Goal: Task Accomplishment & Management: Use online tool/utility

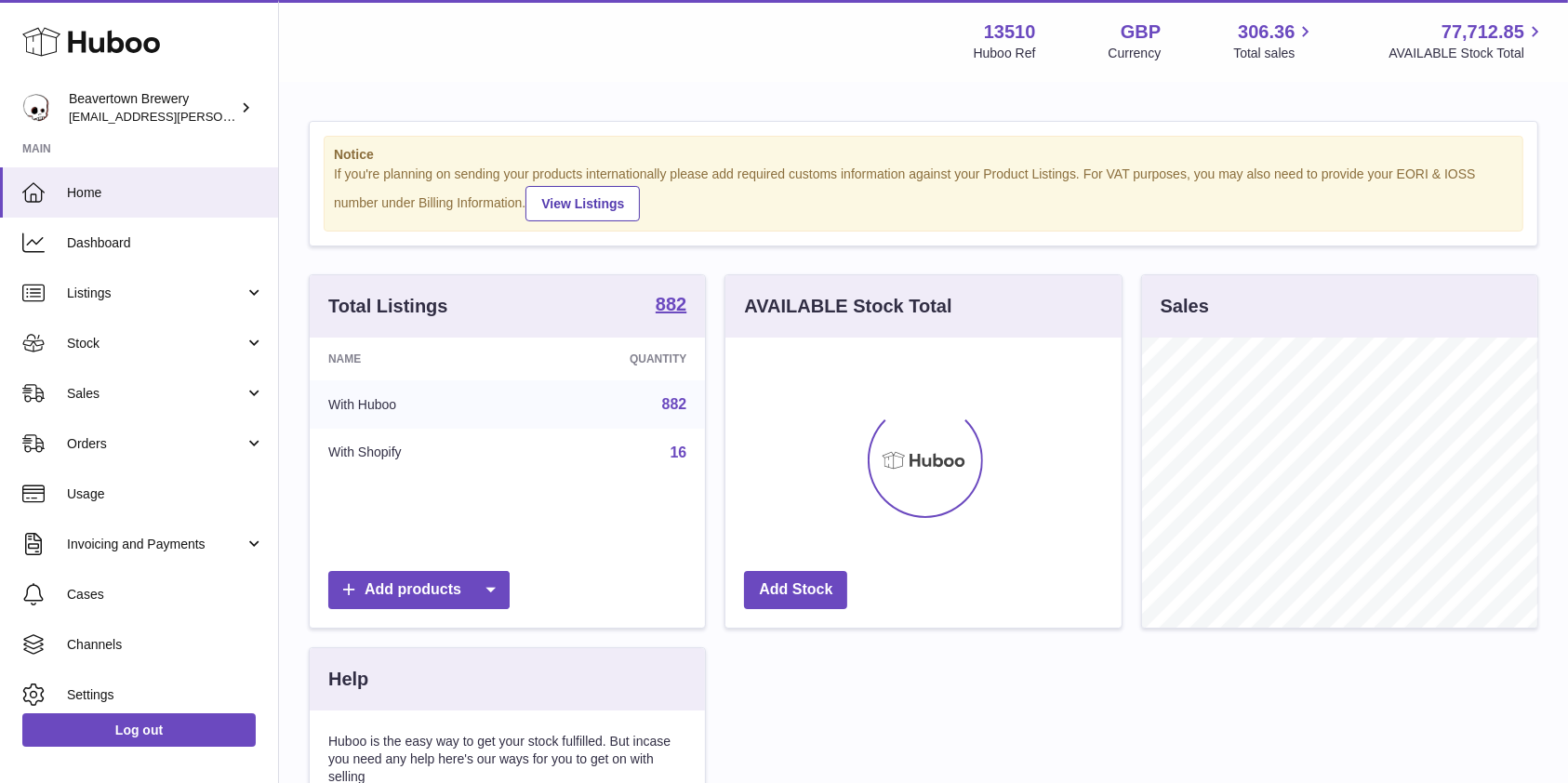
scroll to position [290, 395]
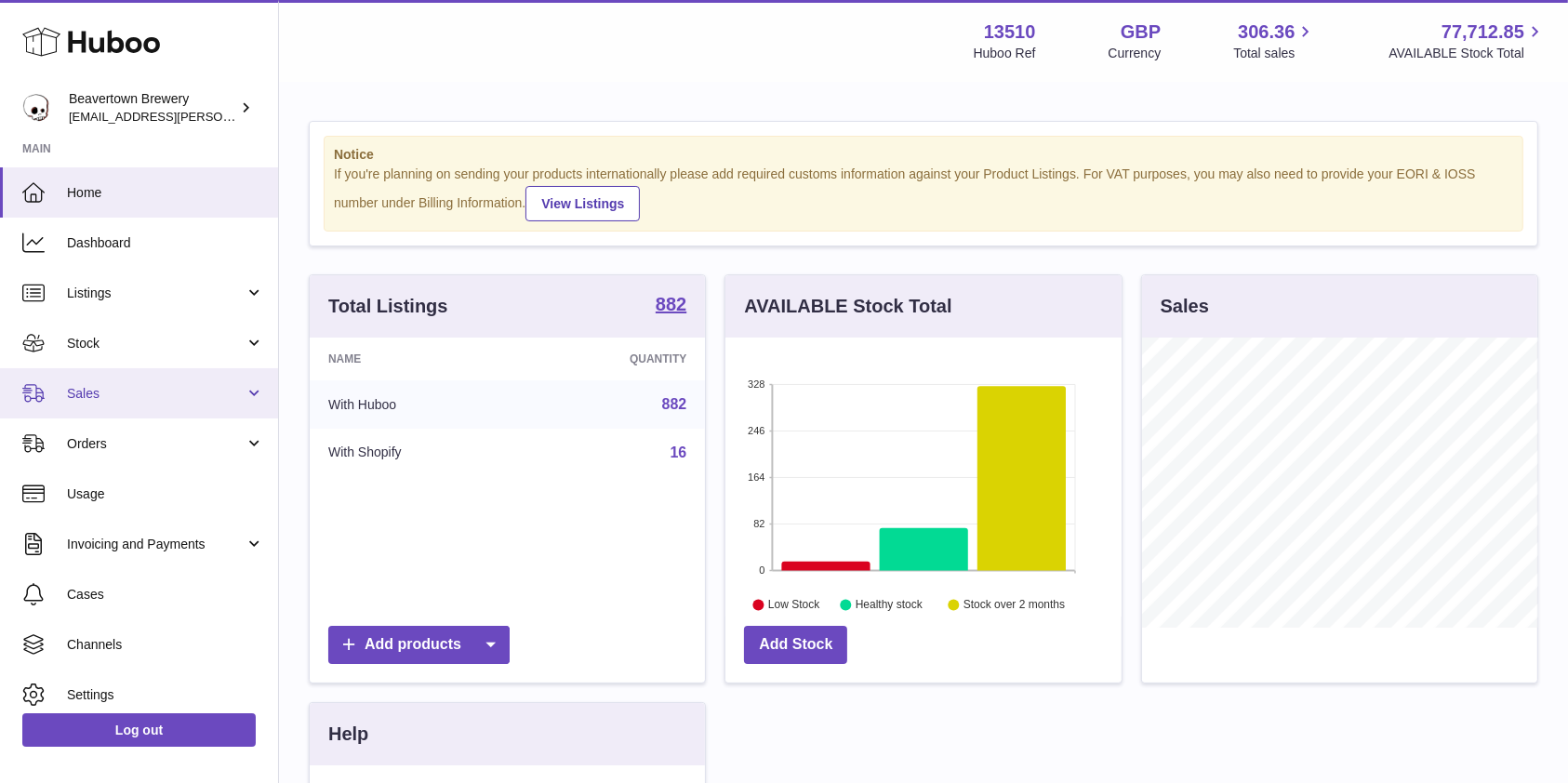
click at [103, 386] on span "Sales" at bounding box center [156, 393] width 178 height 17
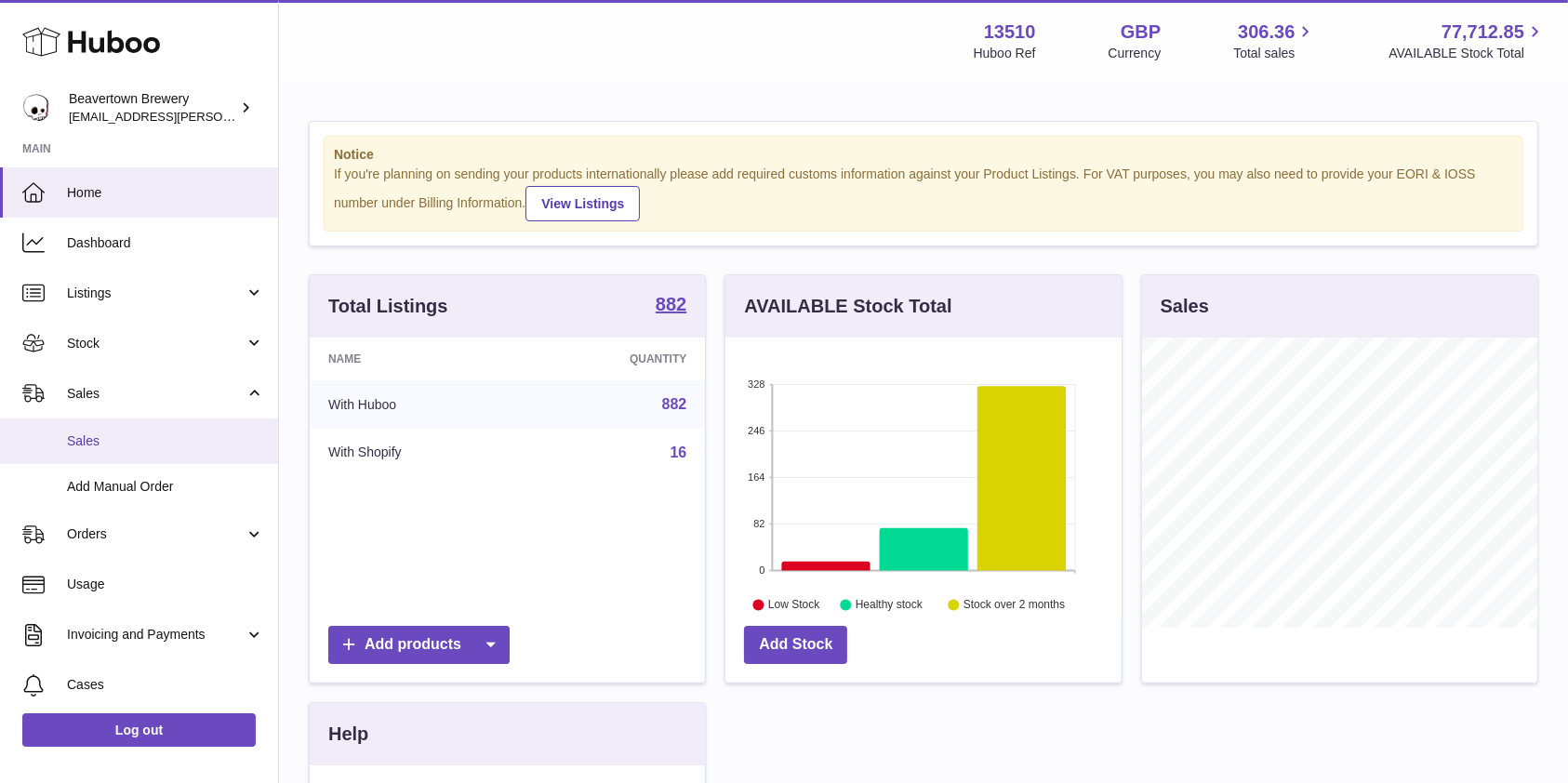
click at [101, 456] on link "Sales" at bounding box center [139, 441] width 278 height 46
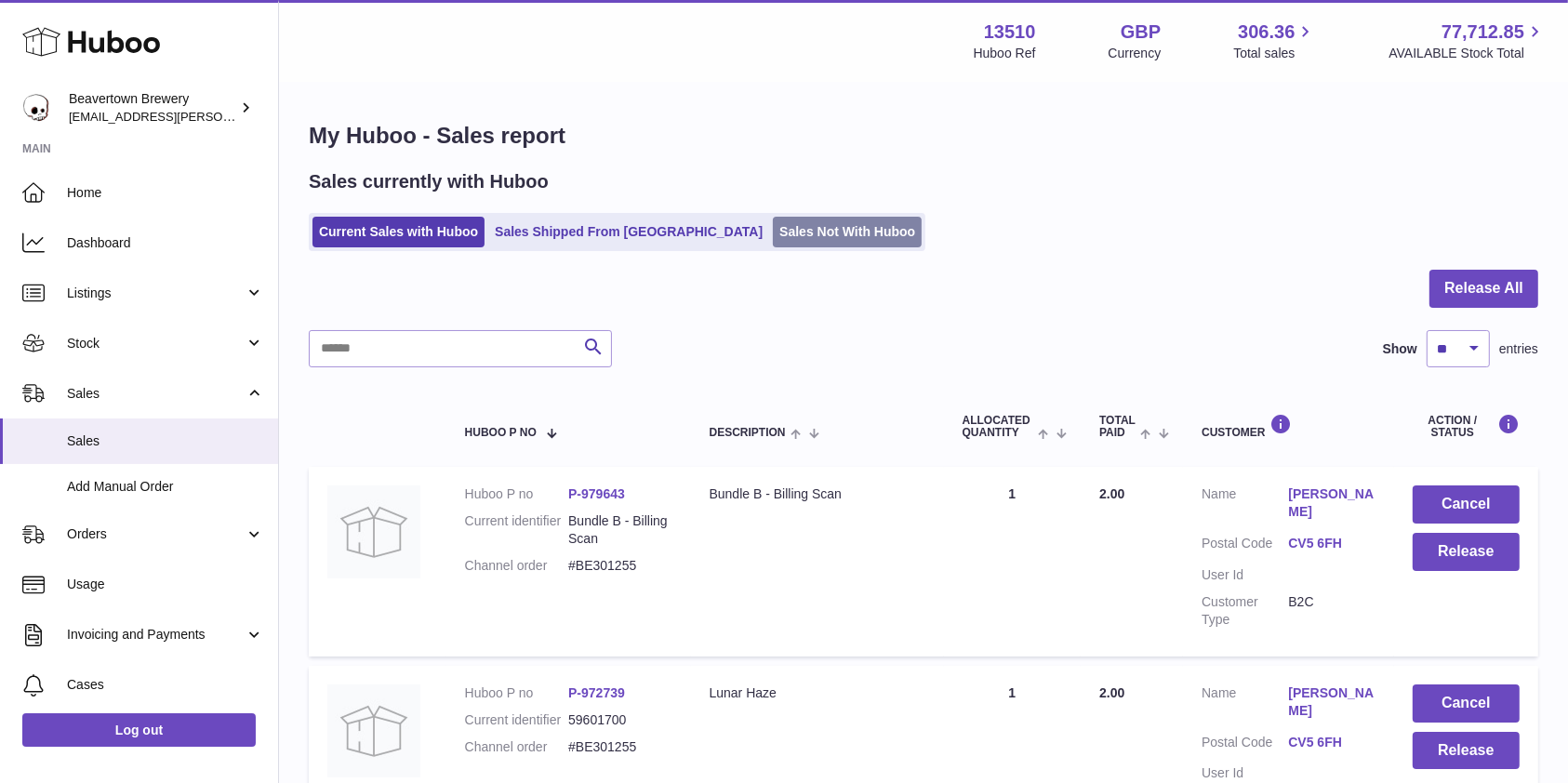
click at [773, 219] on link "Sales Not With Huboo" at bounding box center [846, 232] width 148 height 31
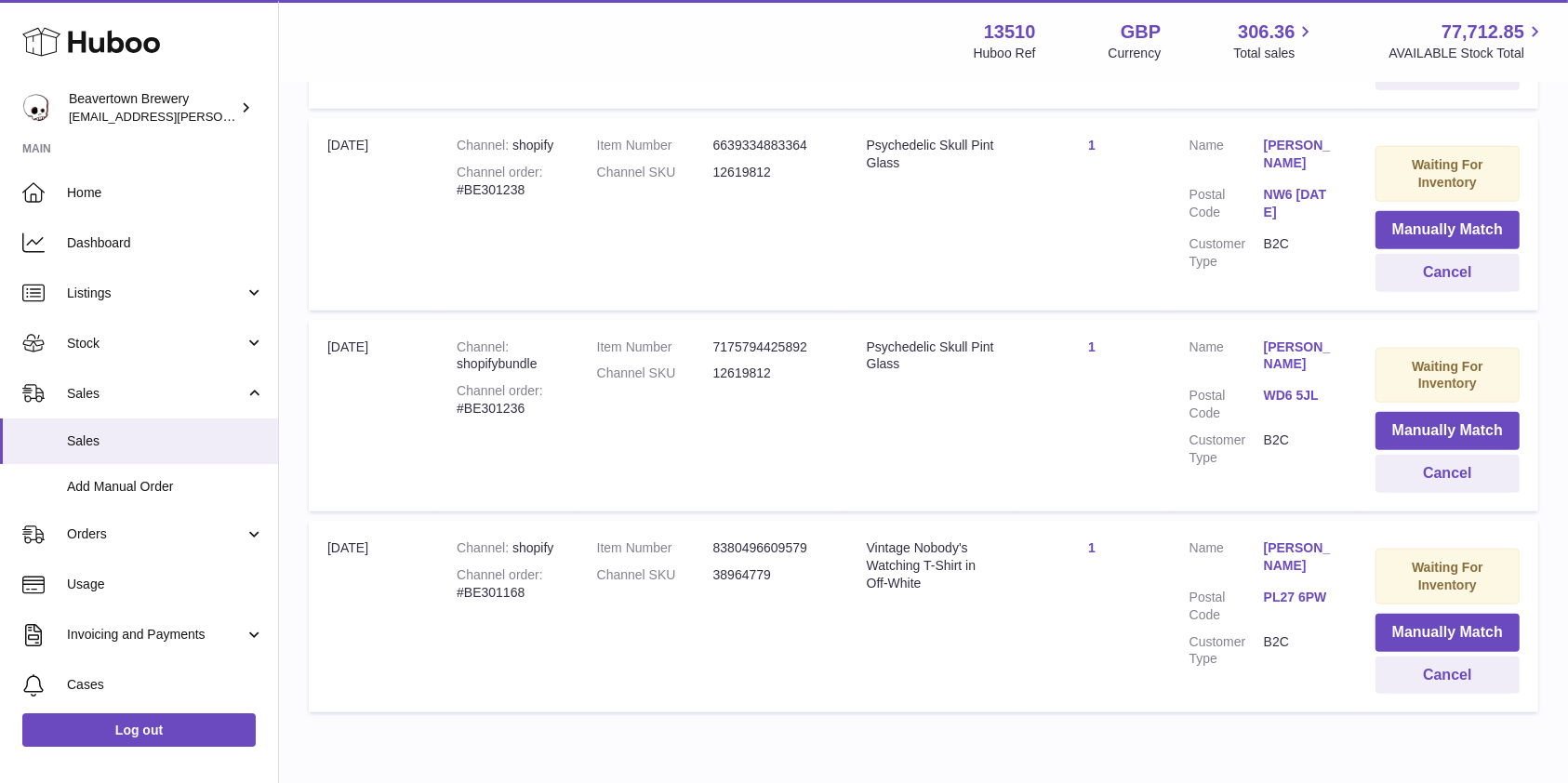
scroll to position [1868, 0]
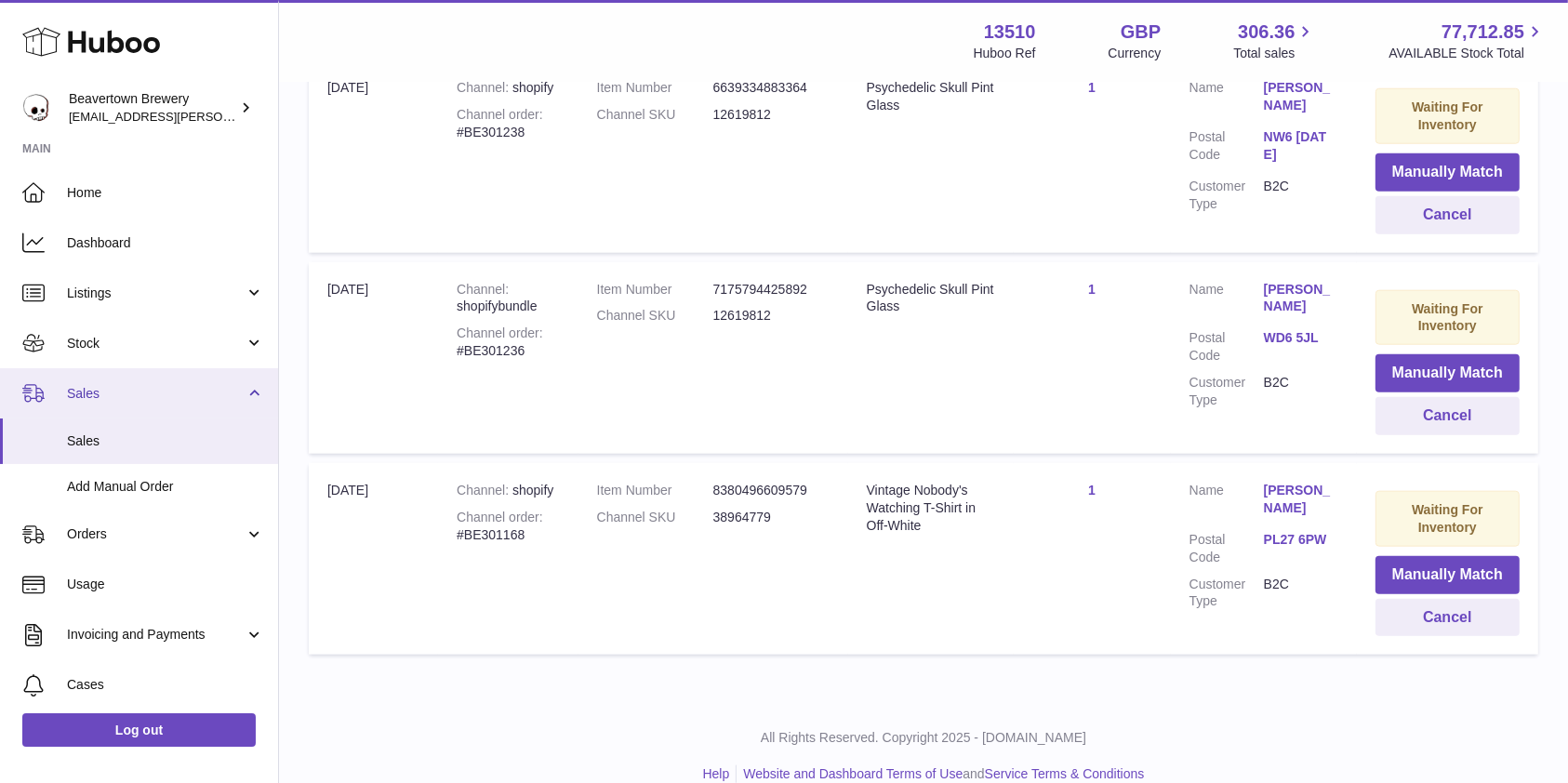
click at [199, 408] on link "Sales" at bounding box center [139, 393] width 278 height 50
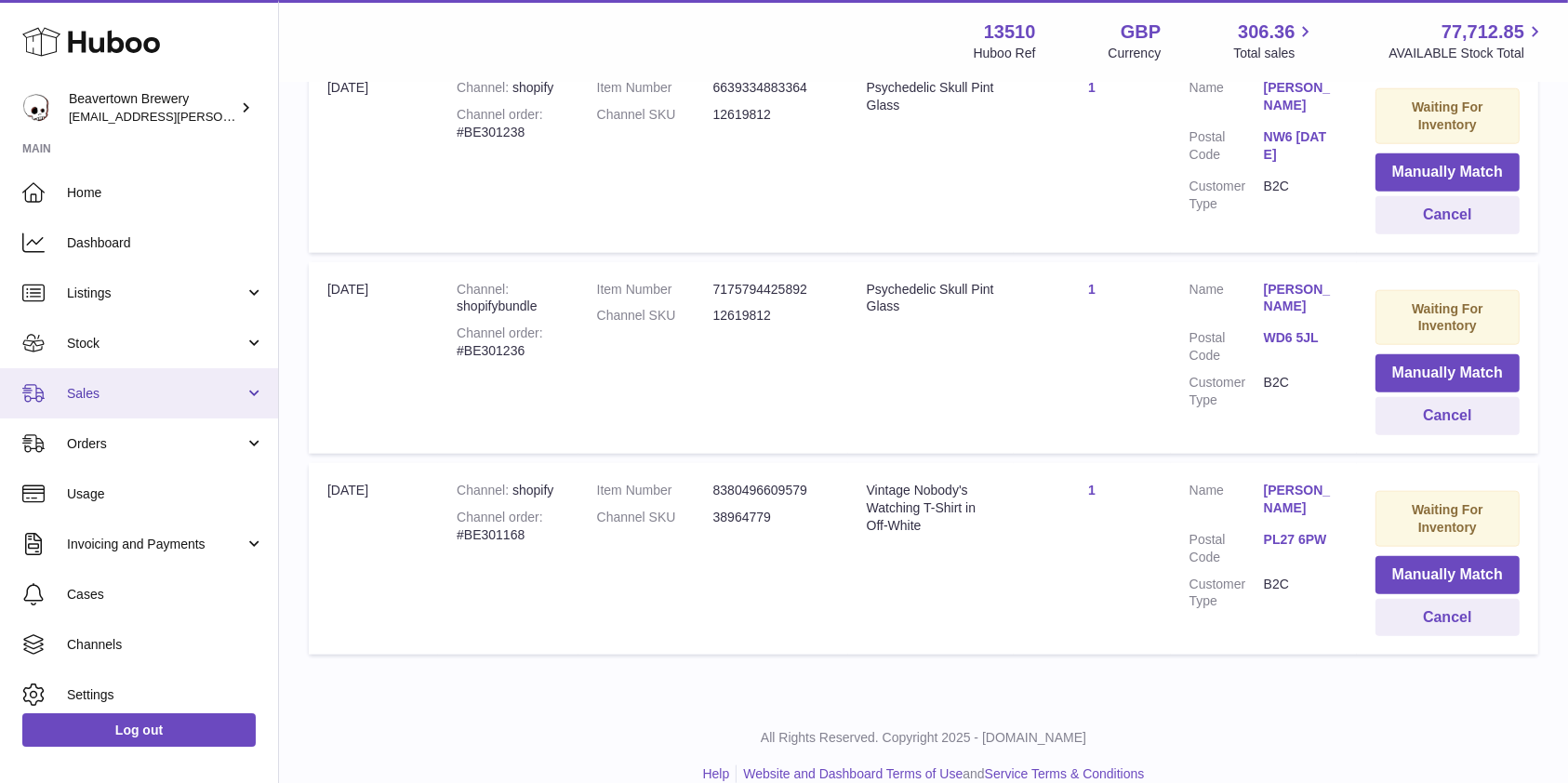
click at [84, 380] on link "Sales" at bounding box center [139, 393] width 278 height 50
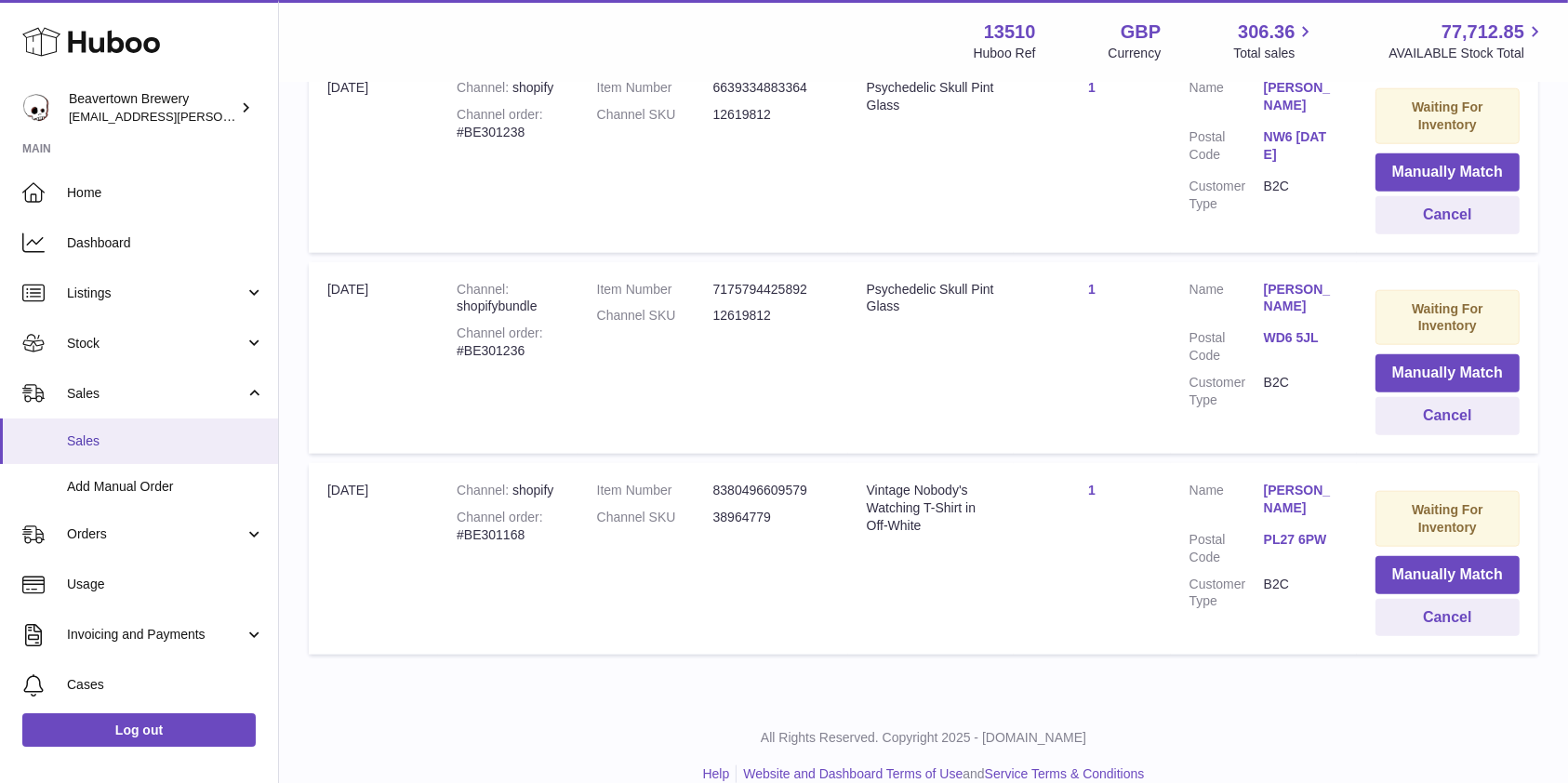
click at [75, 437] on span "Sales" at bounding box center [166, 441] width 197 height 17
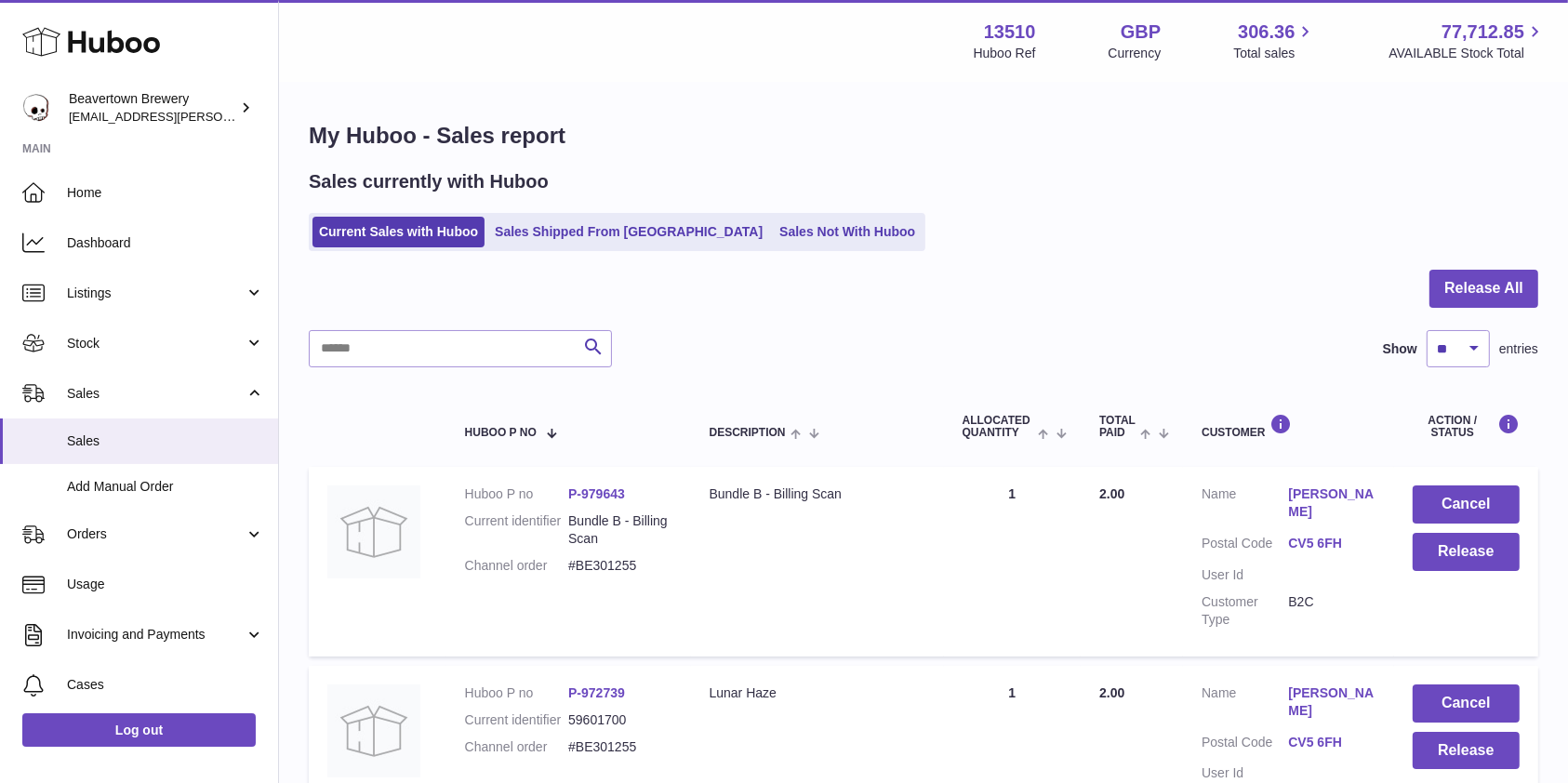
click at [738, 249] on ul "Current Sales with Huboo Sales Shipped From Huboo Sales Not With Huboo" at bounding box center [617, 232] width 616 height 38
click at [73, 363] on link "Stock" at bounding box center [139, 343] width 278 height 50
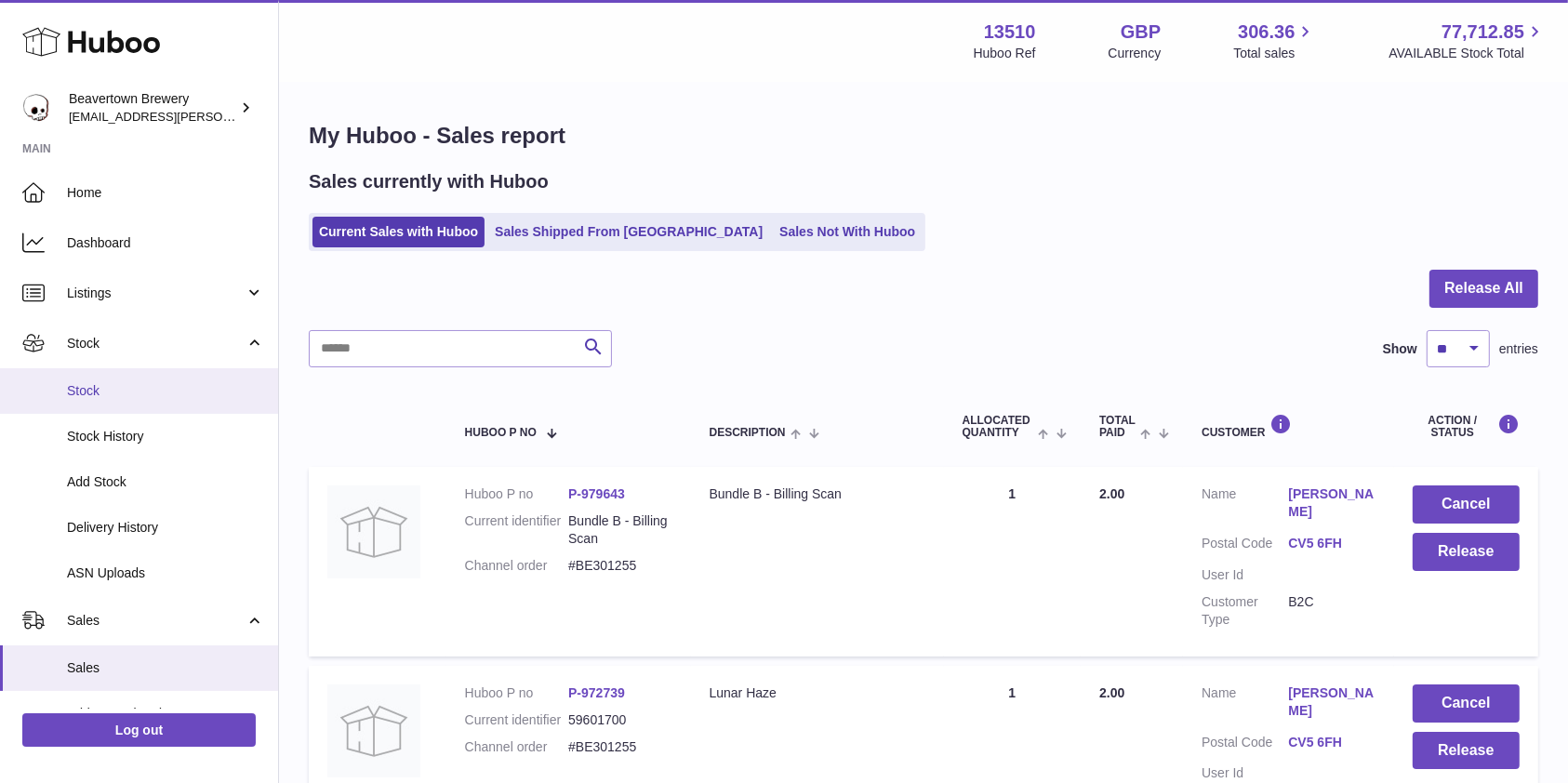
click at [81, 388] on span "Stock" at bounding box center [166, 391] width 197 height 17
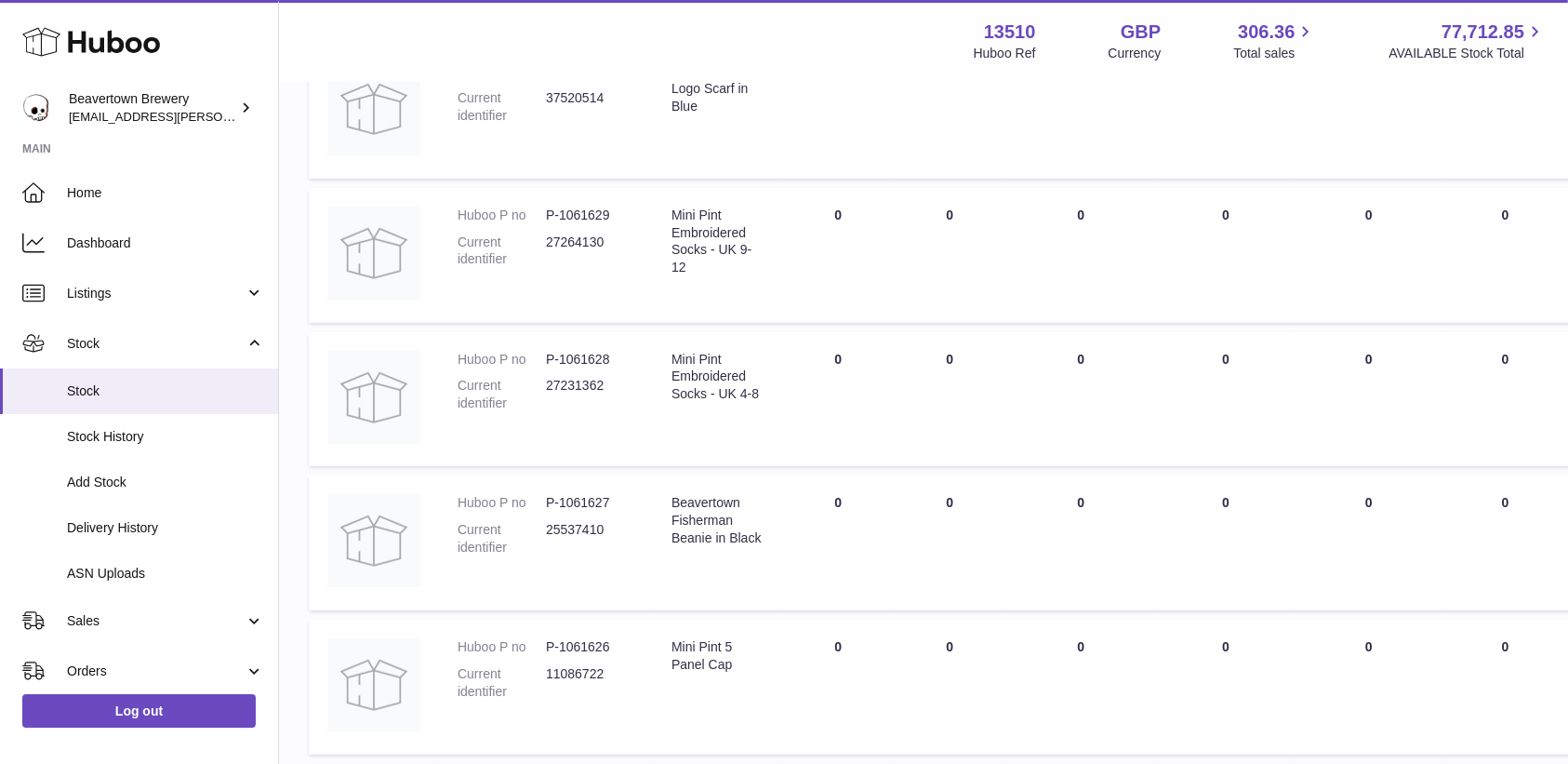
scroll to position [369, 0]
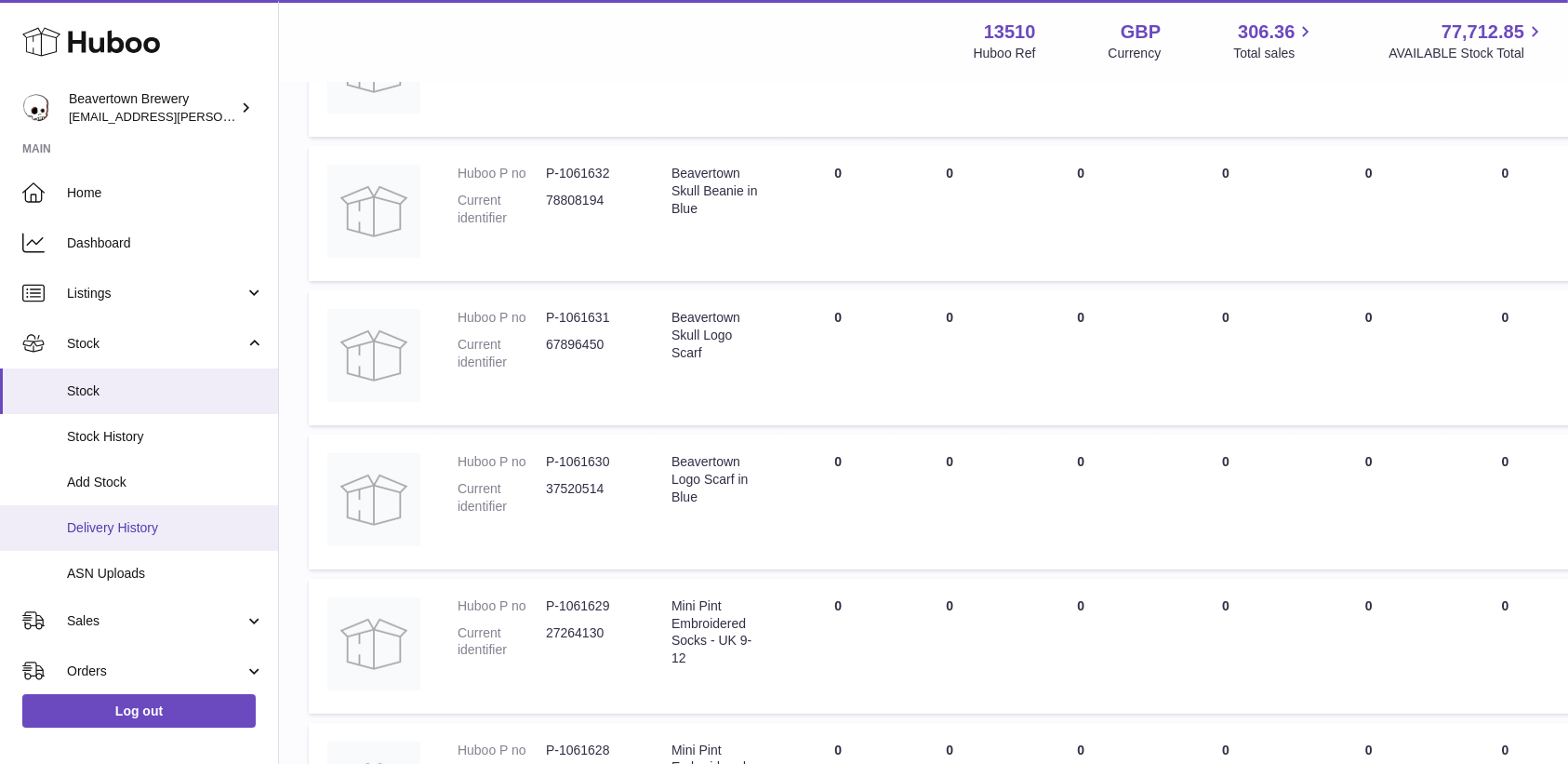
click at [100, 527] on span "Delivery History" at bounding box center [166, 528] width 197 height 17
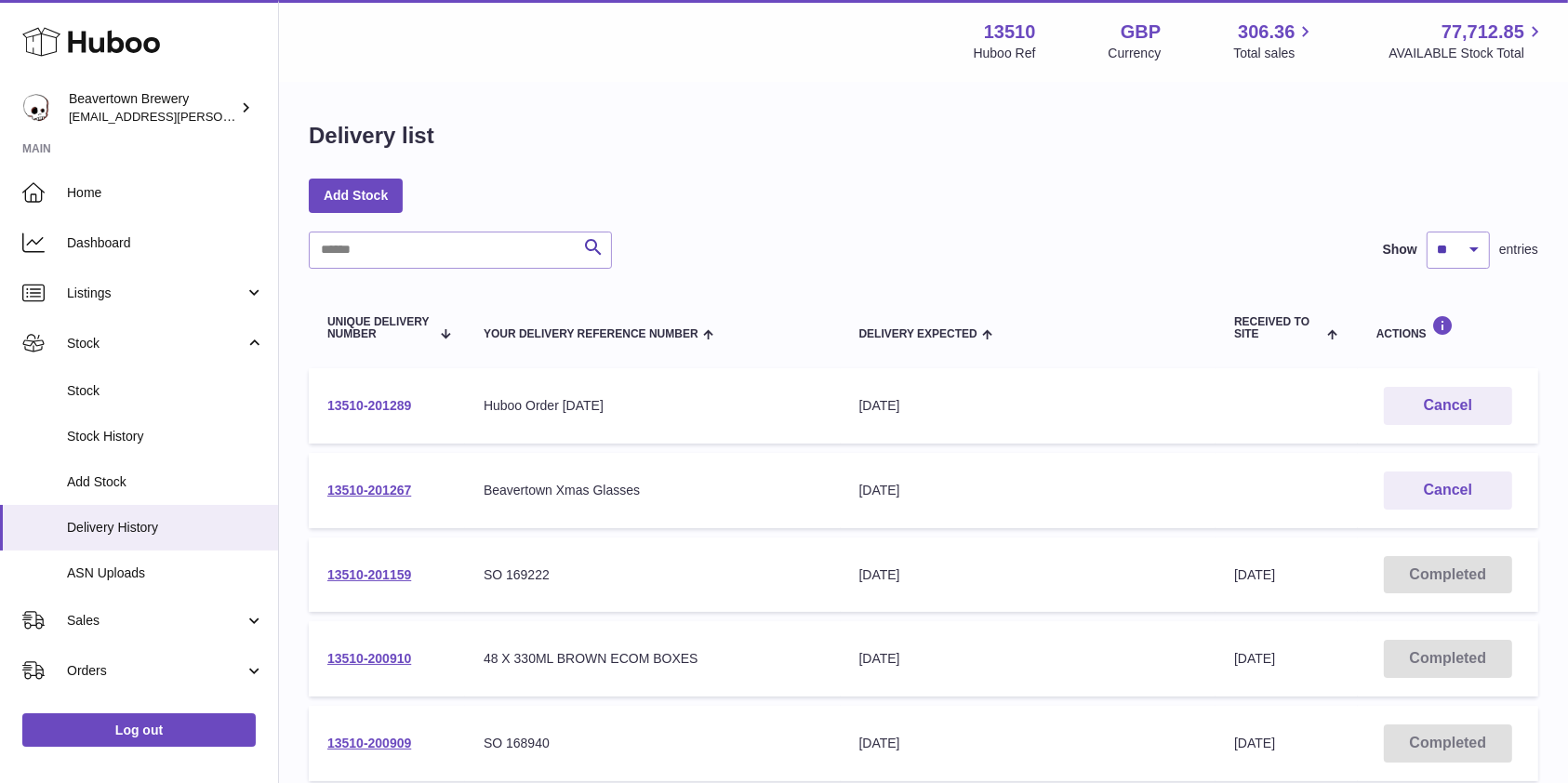
click at [345, 400] on link "13510-201289" at bounding box center [369, 406] width 83 height 15
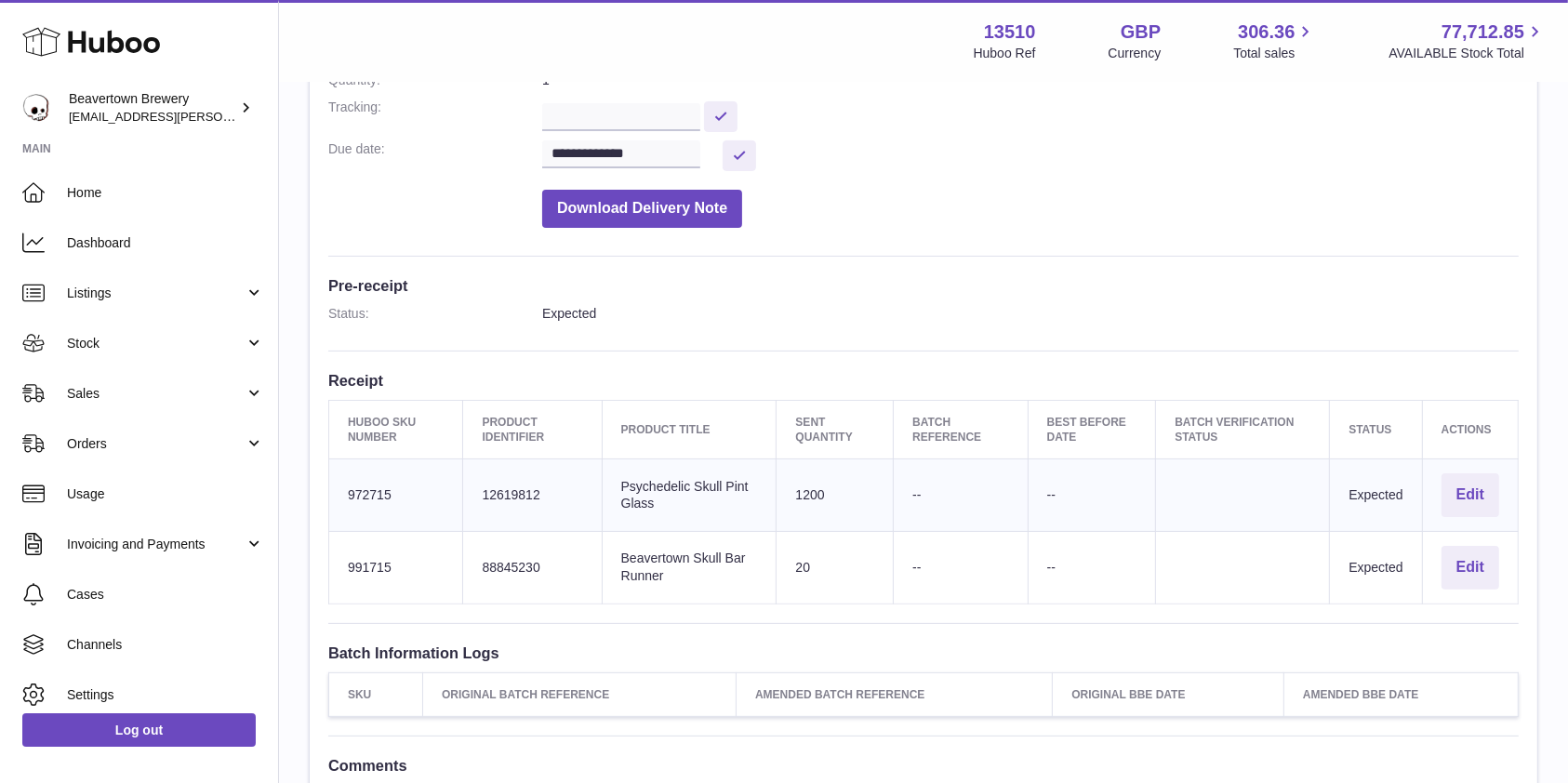
scroll to position [601, 0]
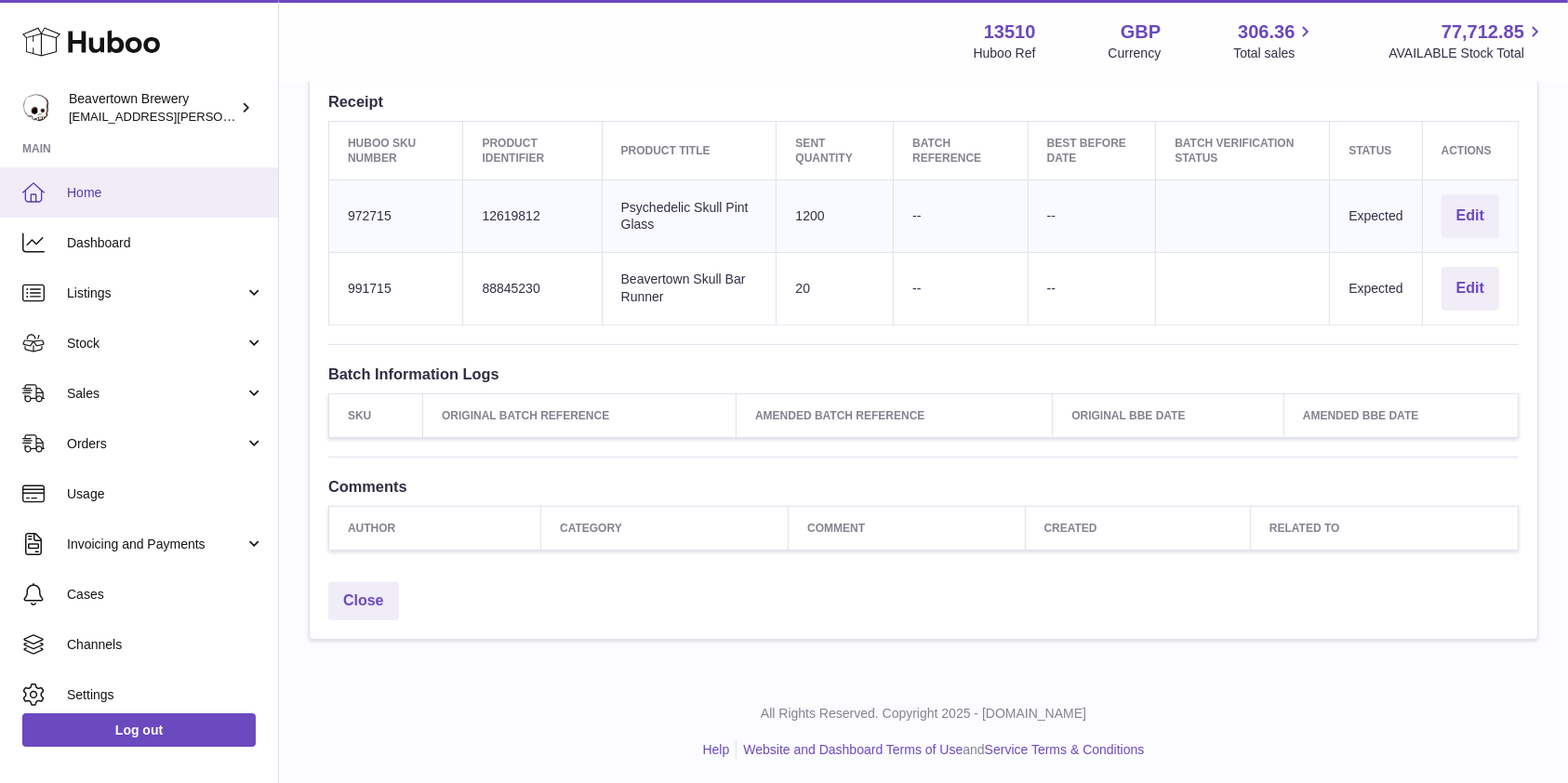
click at [105, 194] on span "Home" at bounding box center [166, 192] width 197 height 17
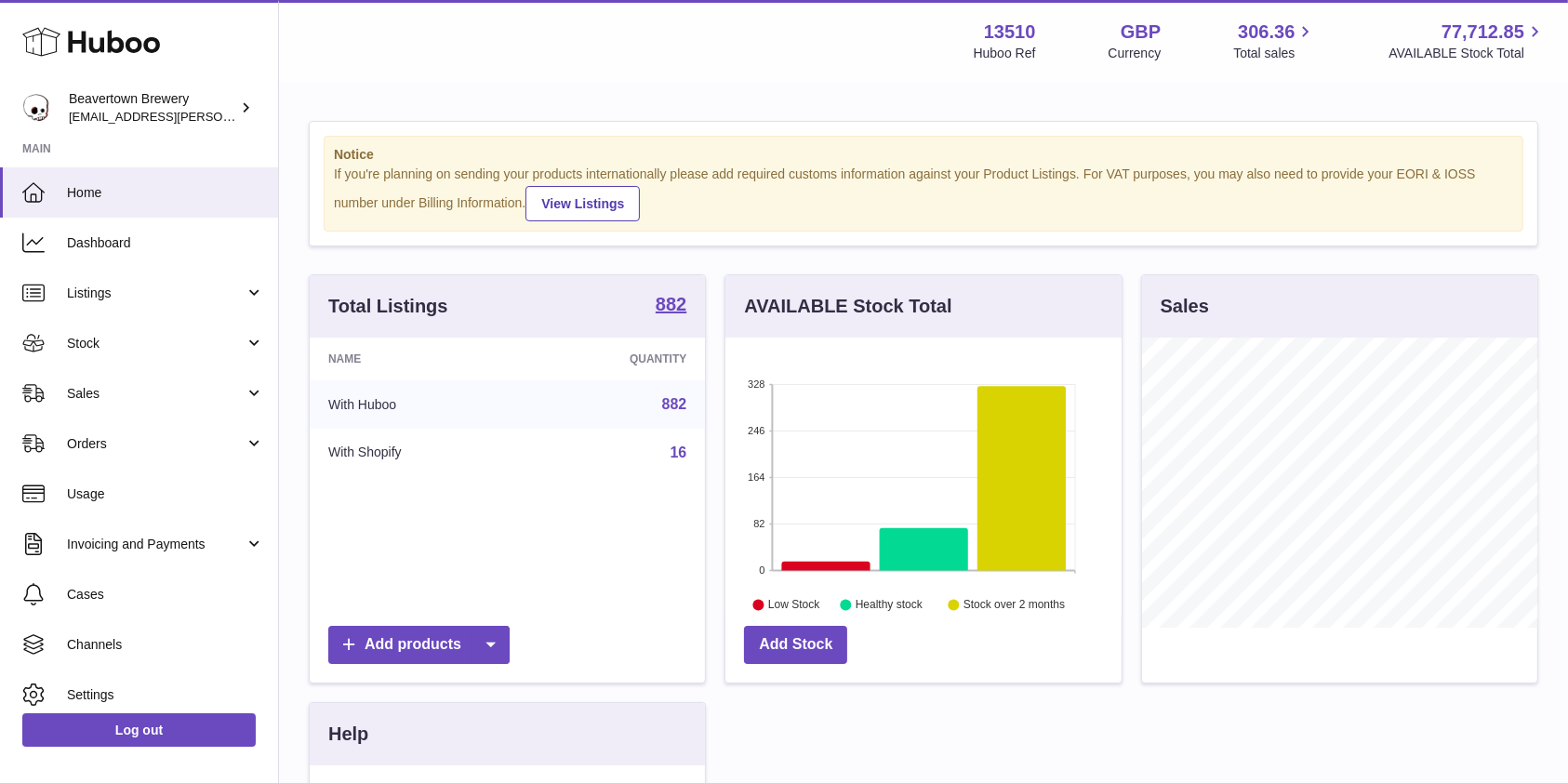
scroll to position [290, 395]
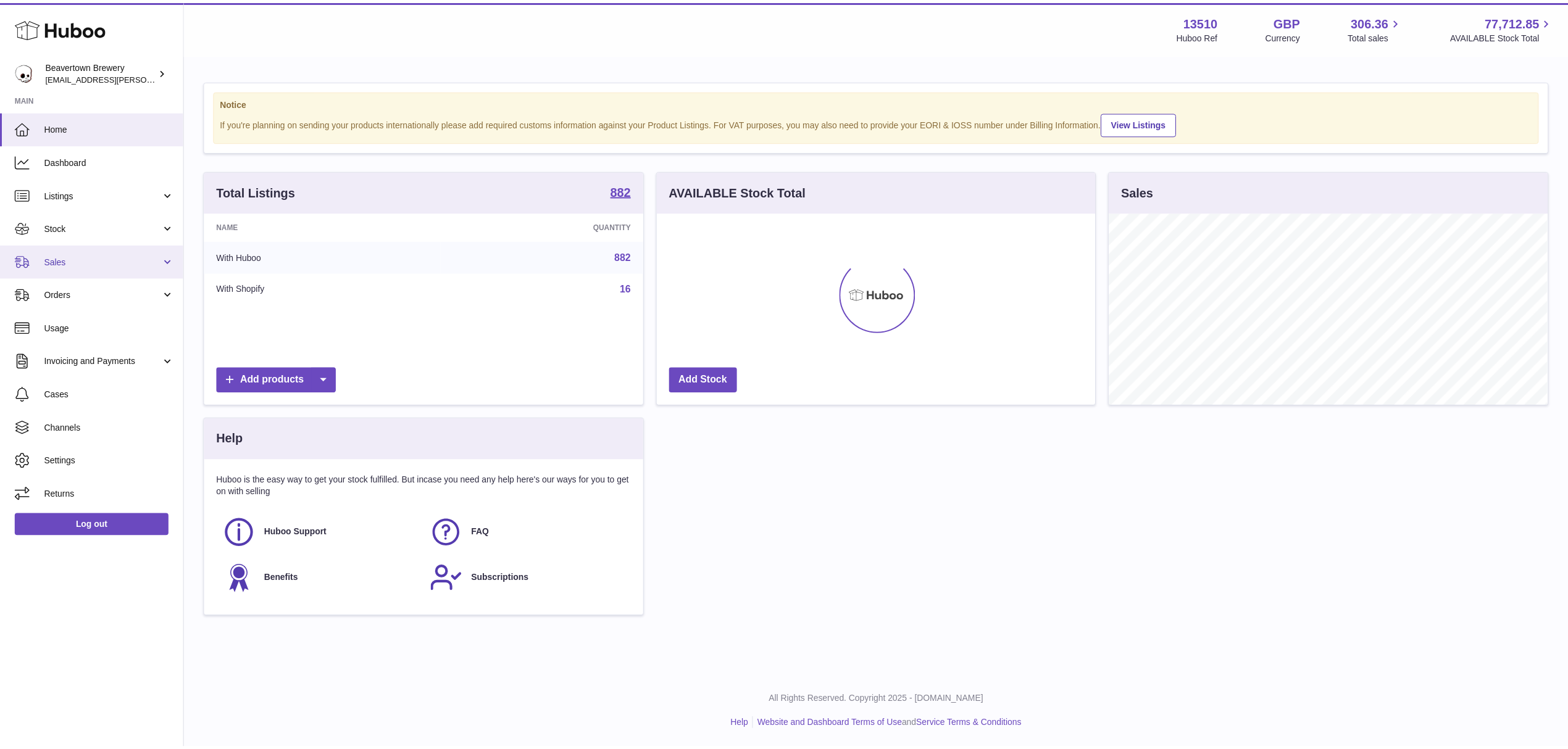
scroll to position [616968, 616768]
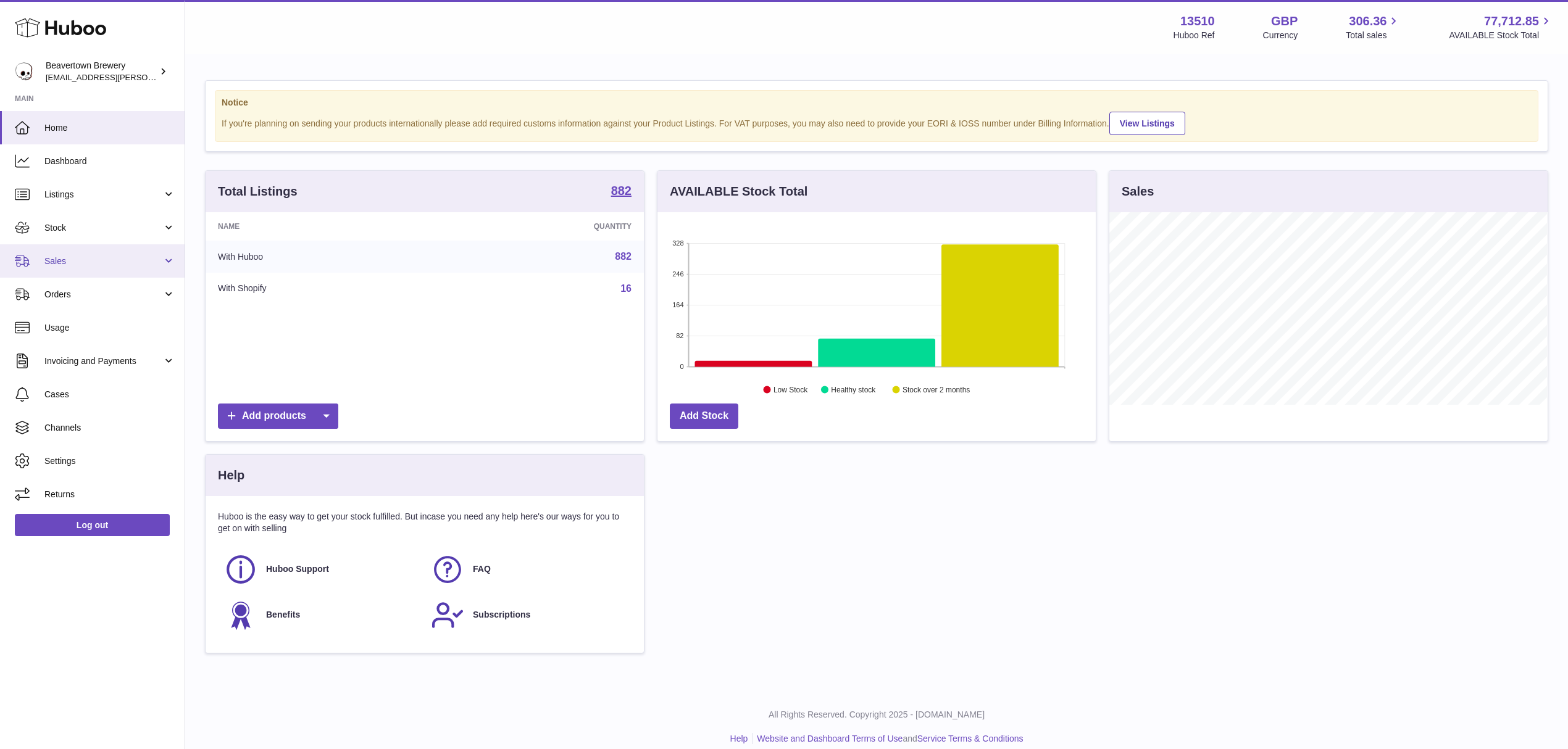
click at [112, 271] on link "Sales" at bounding box center [92, 261] width 184 height 33
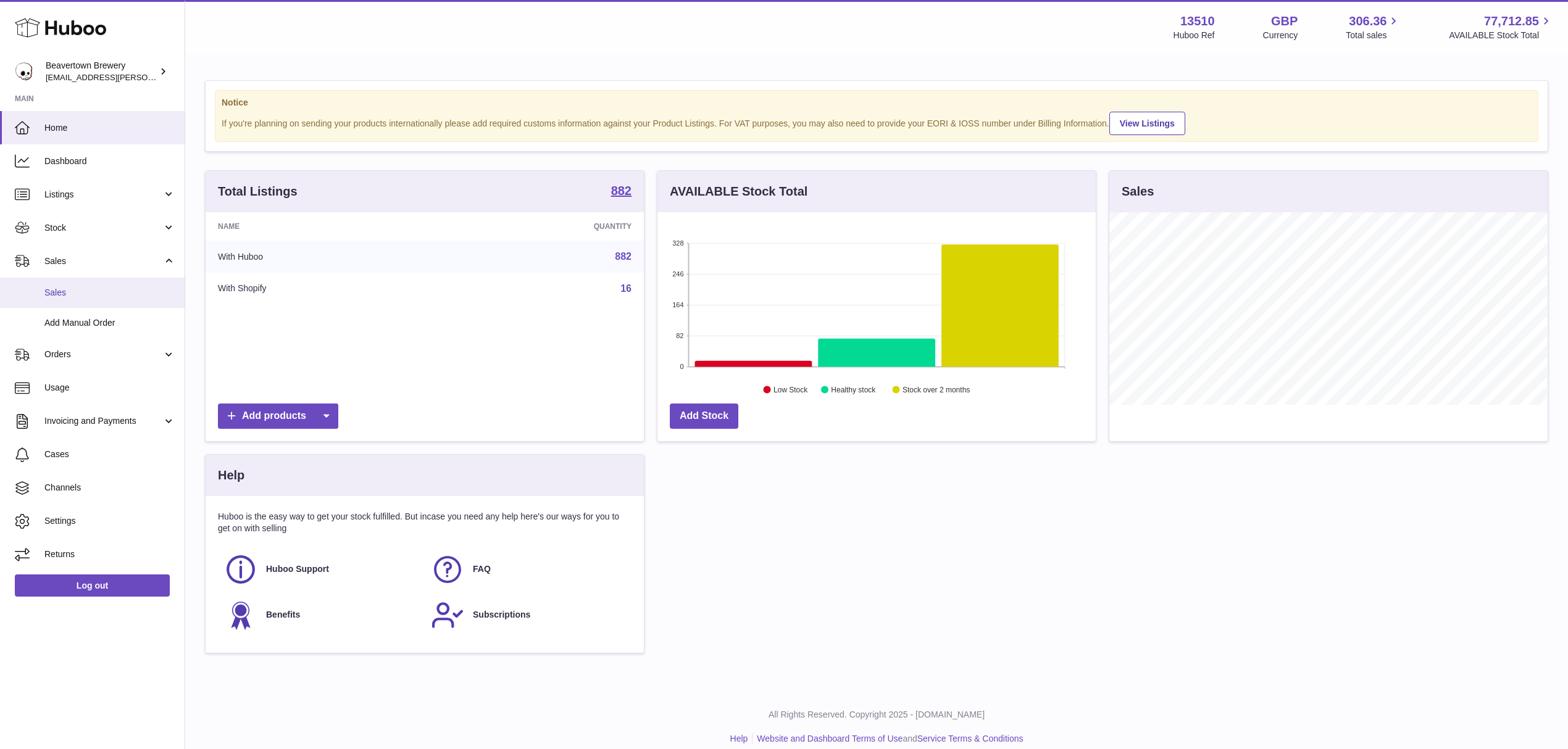
click at [94, 299] on link "Sales" at bounding box center [92, 293] width 184 height 30
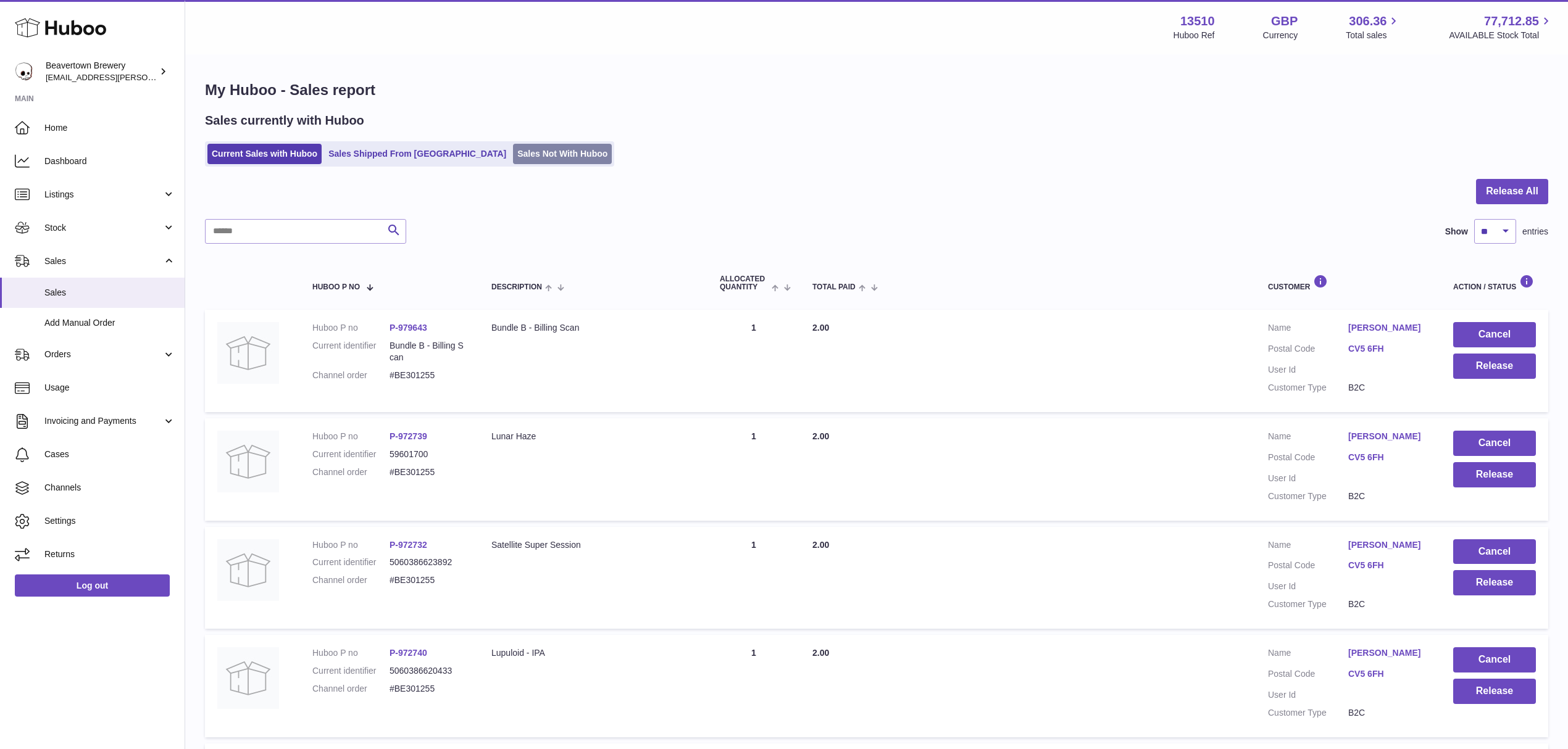
click at [513, 163] on link "Sales Not With Huboo" at bounding box center [562, 154] width 98 height 20
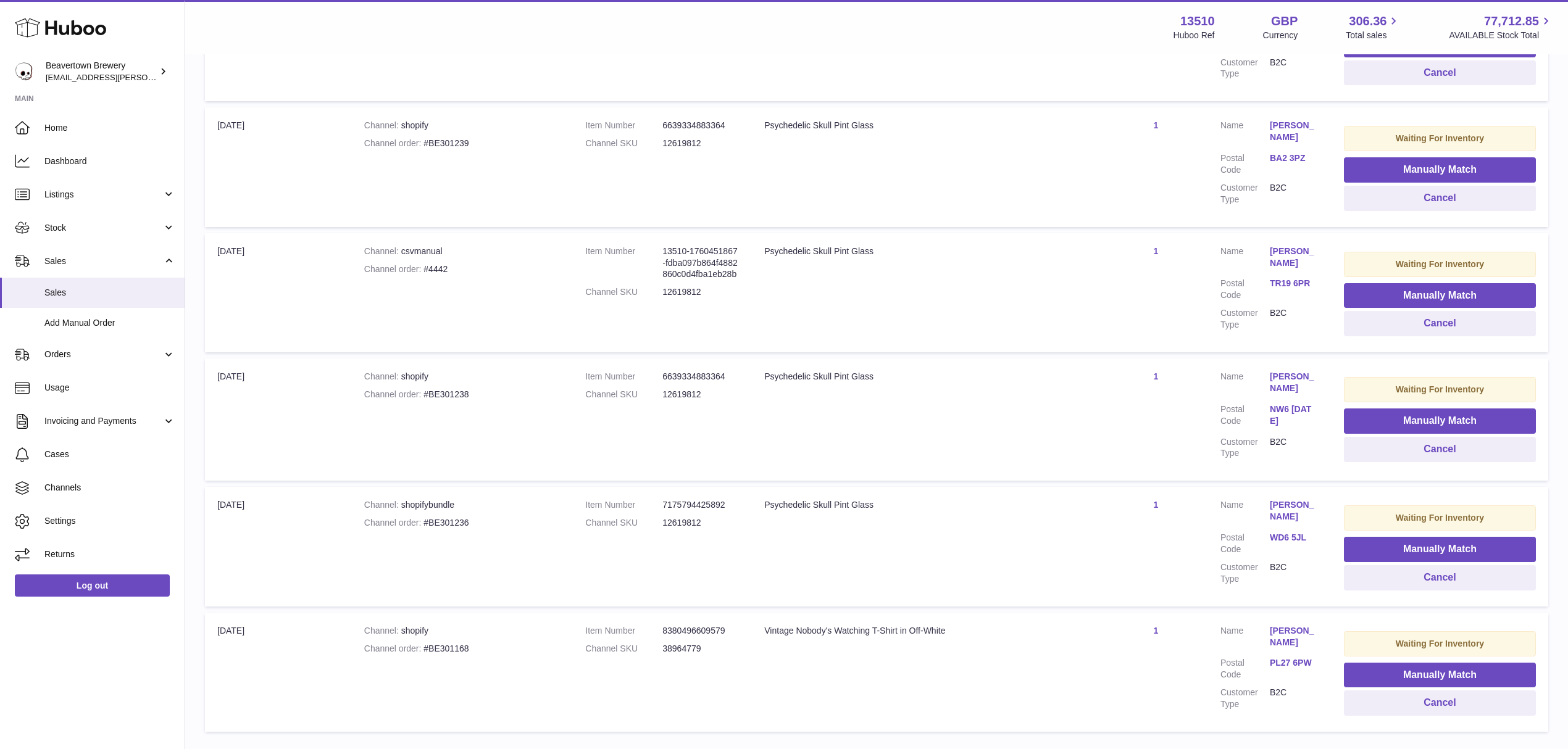
scroll to position [921, 0]
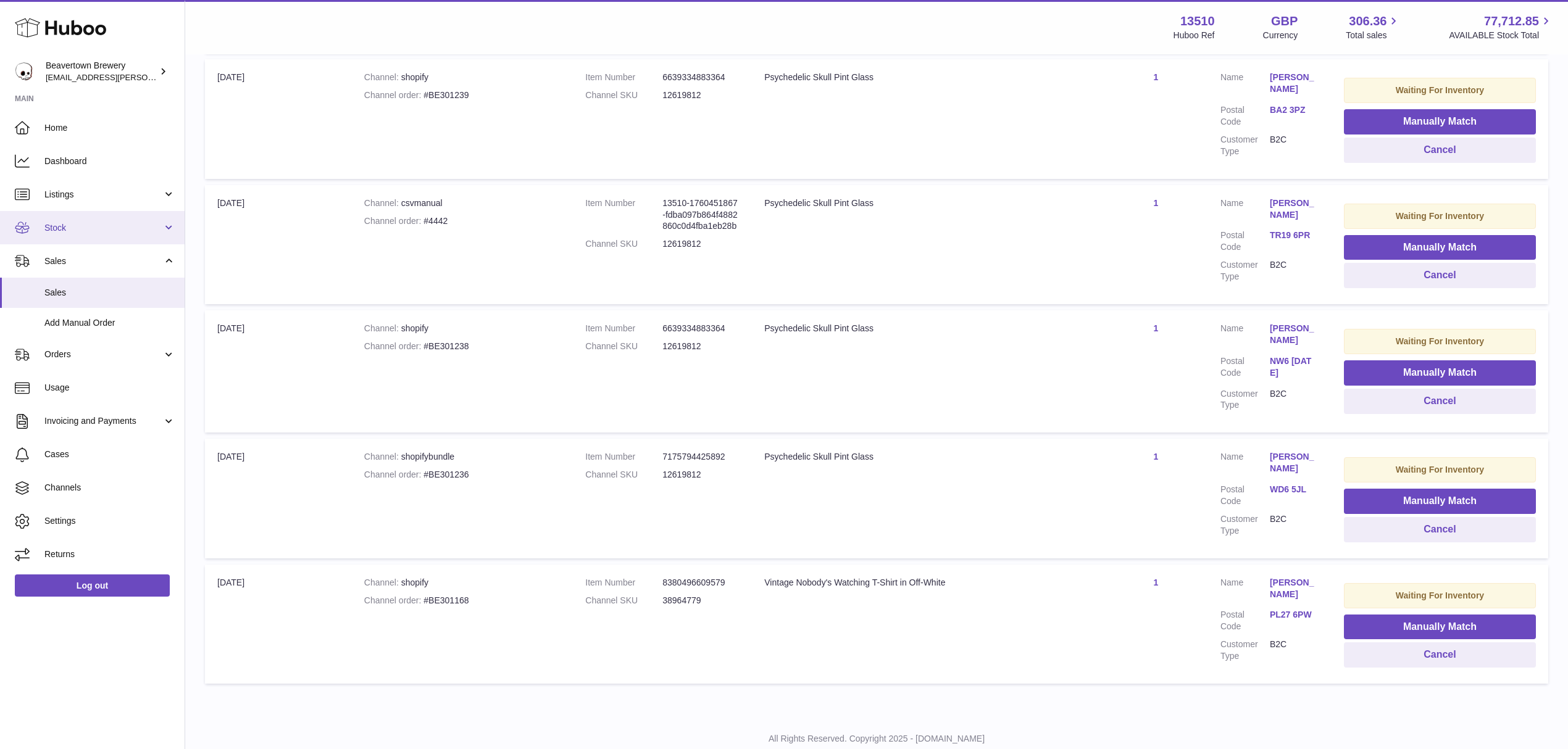
click at [94, 226] on span "Stock" at bounding box center [104, 228] width 118 height 11
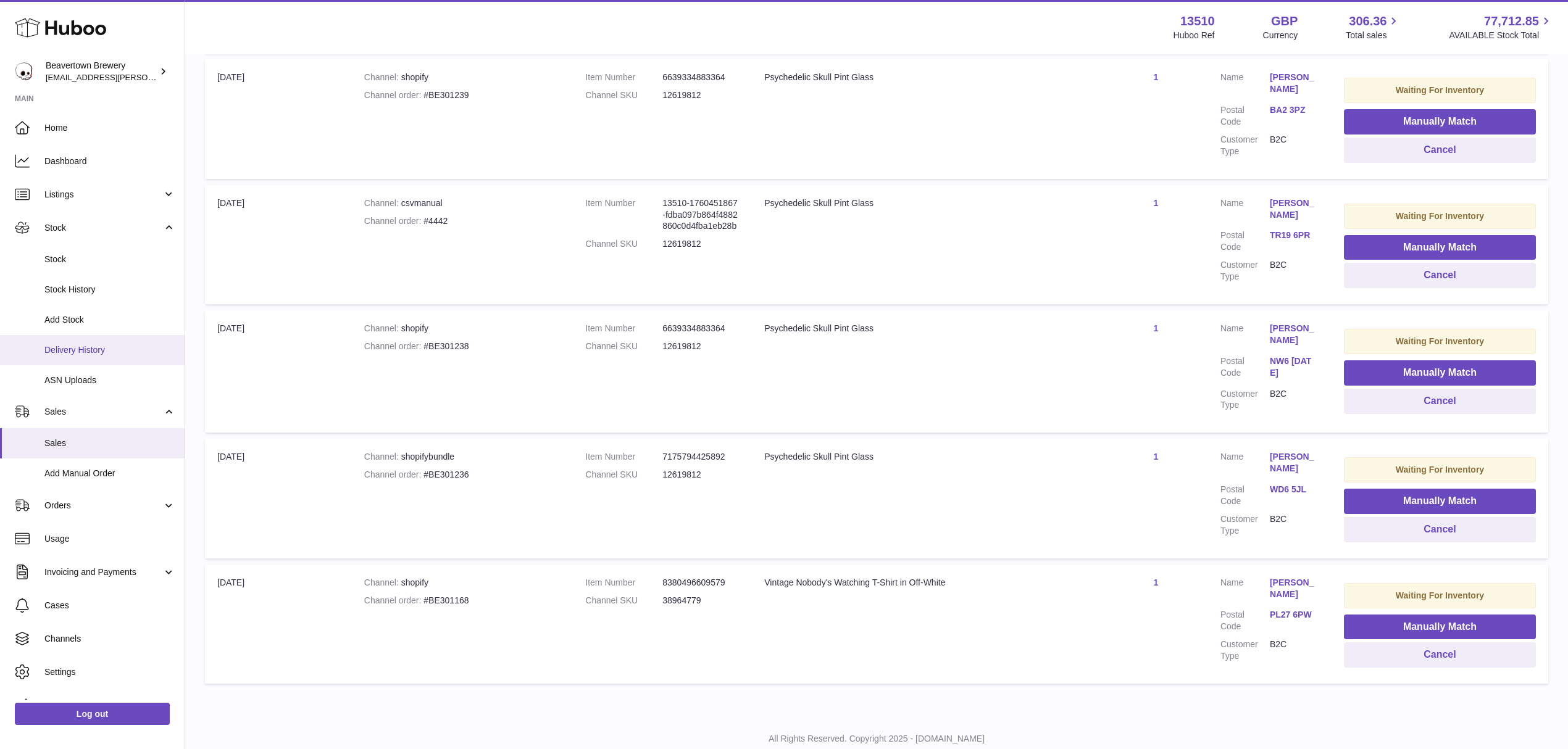
click at [74, 346] on span "Delivery History" at bounding box center [110, 350] width 131 height 11
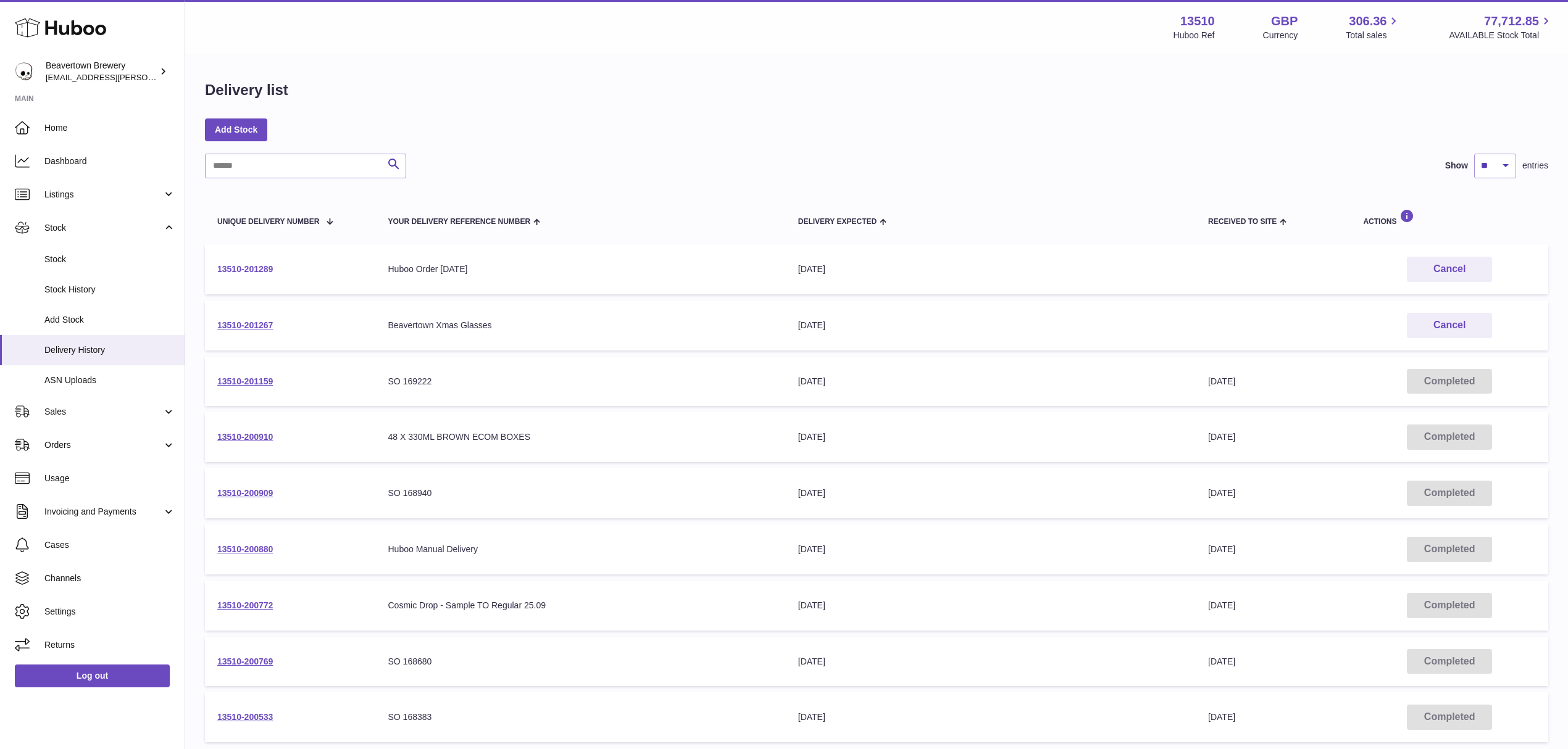
click at [263, 268] on link "13510-201289" at bounding box center [245, 269] width 55 height 10
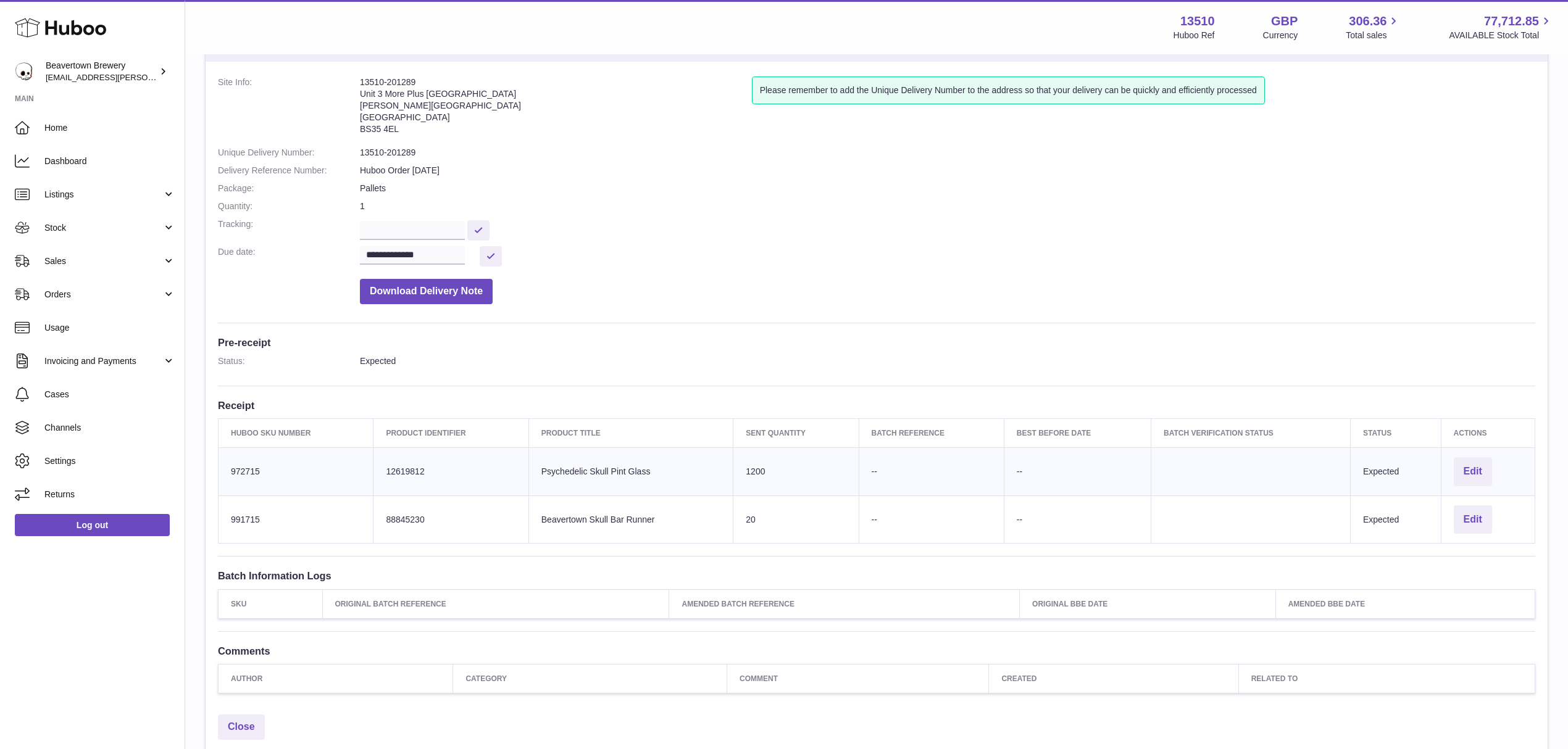
scroll to position [163, 0]
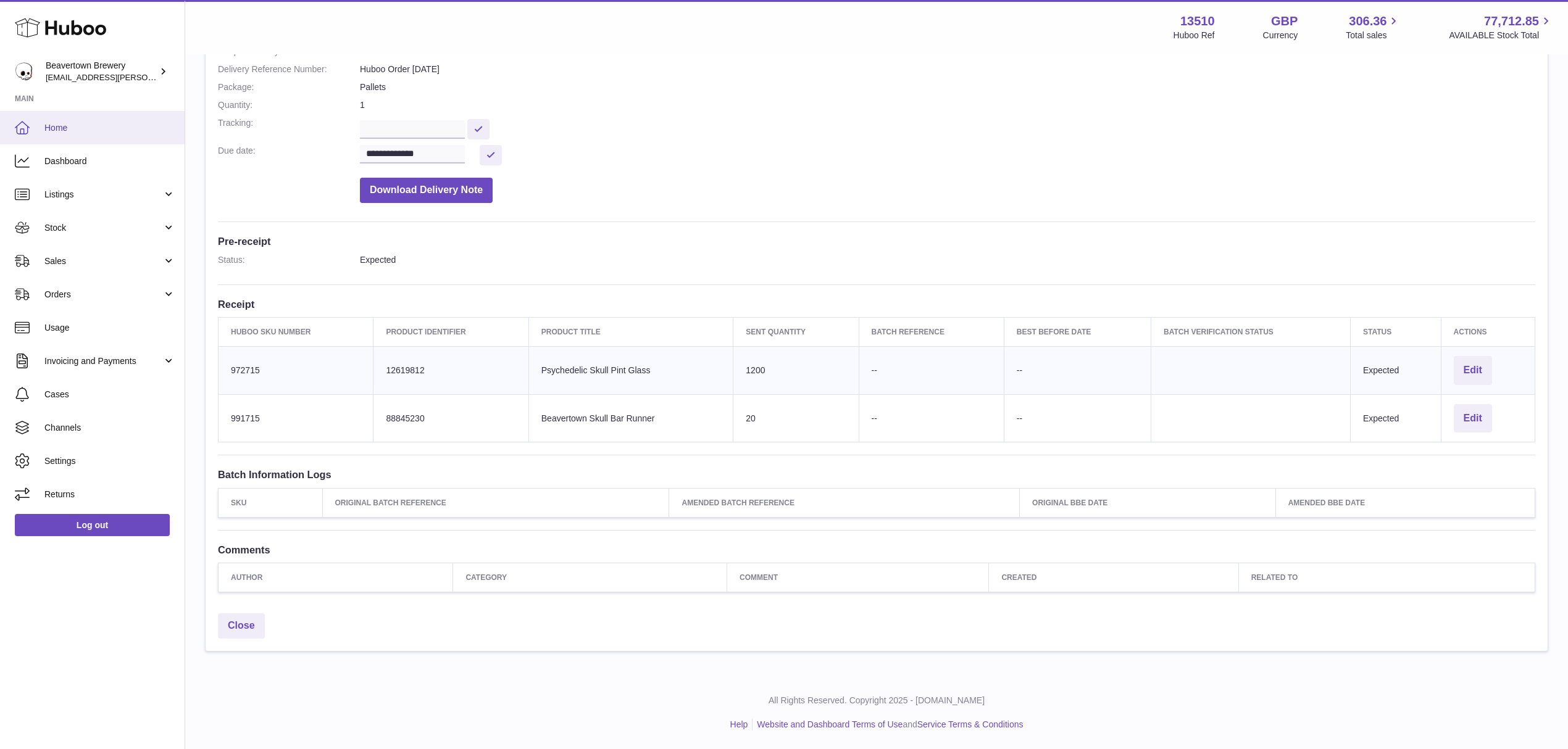
click at [139, 130] on span "Home" at bounding box center [110, 128] width 131 height 11
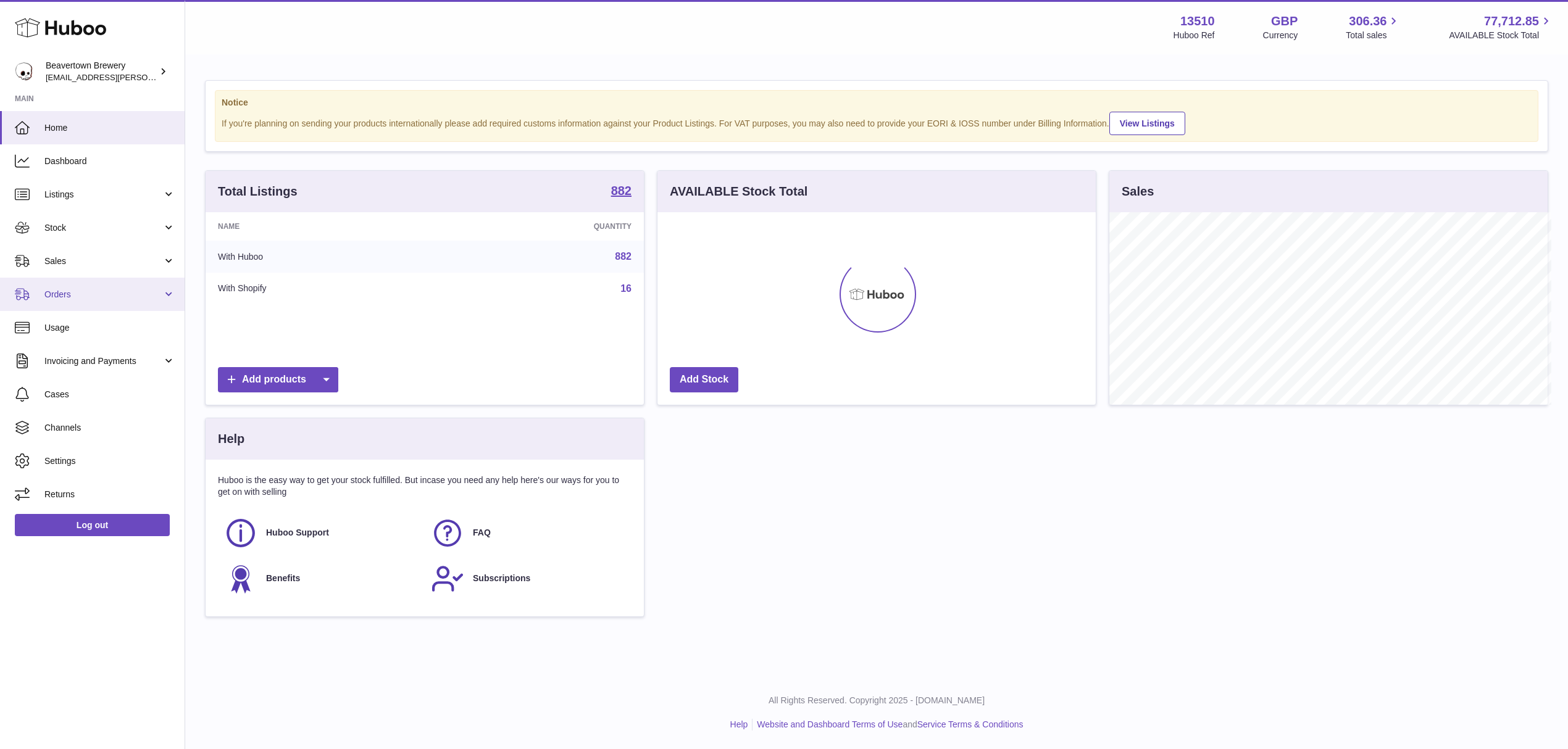
scroll to position [616968, 616768]
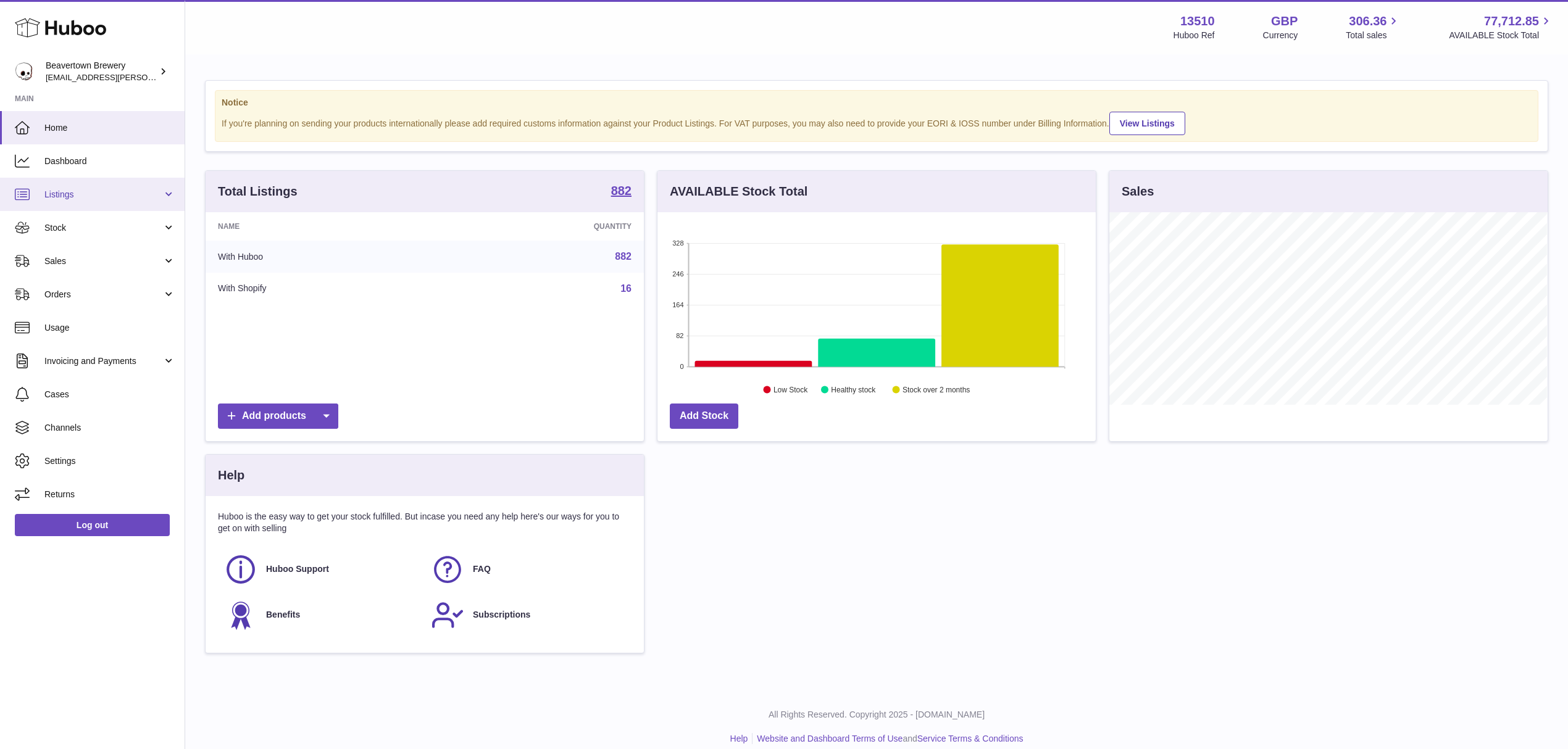
click at [82, 191] on span "Listings" at bounding box center [104, 194] width 118 height 11
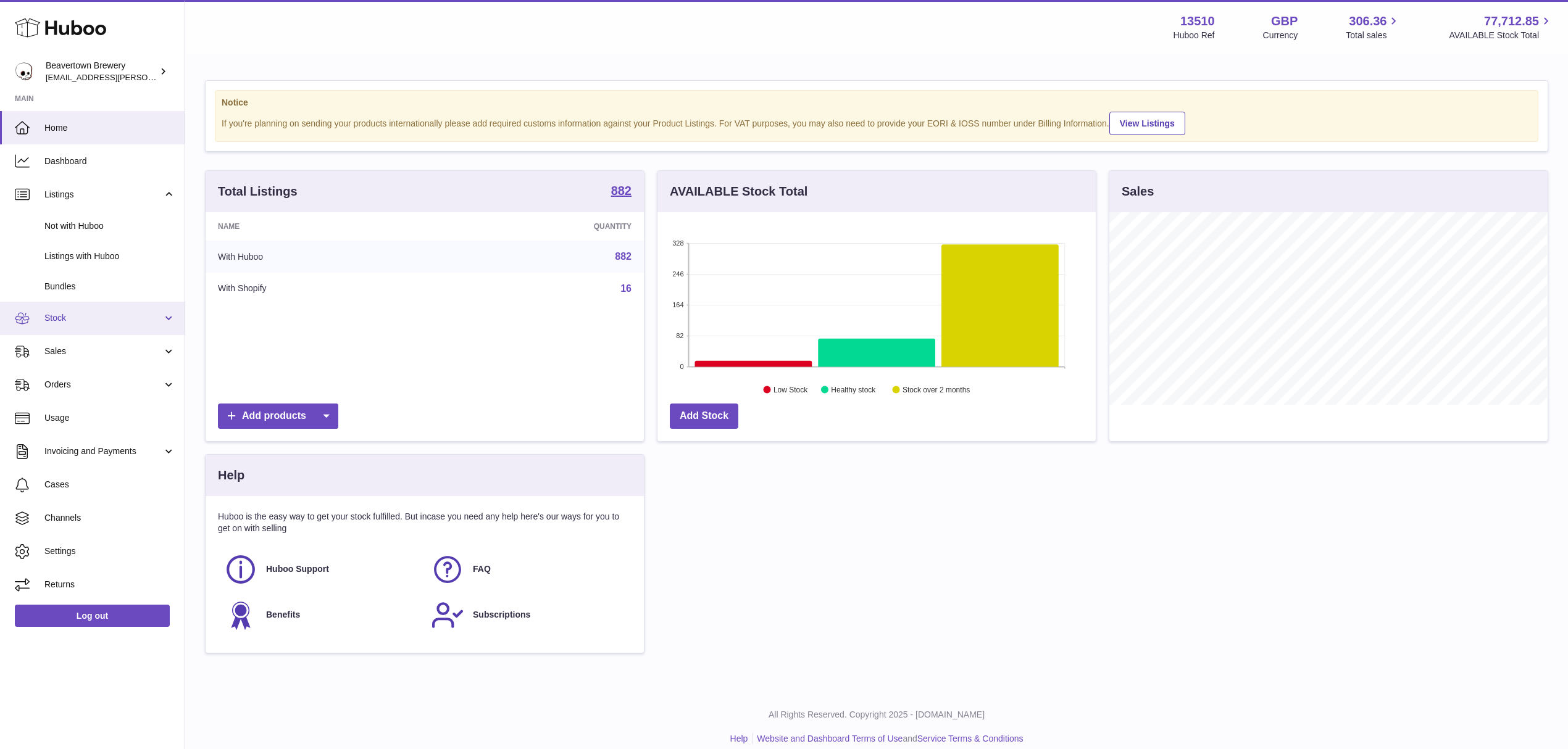
click at [81, 320] on span "Stock" at bounding box center [104, 318] width 118 height 11
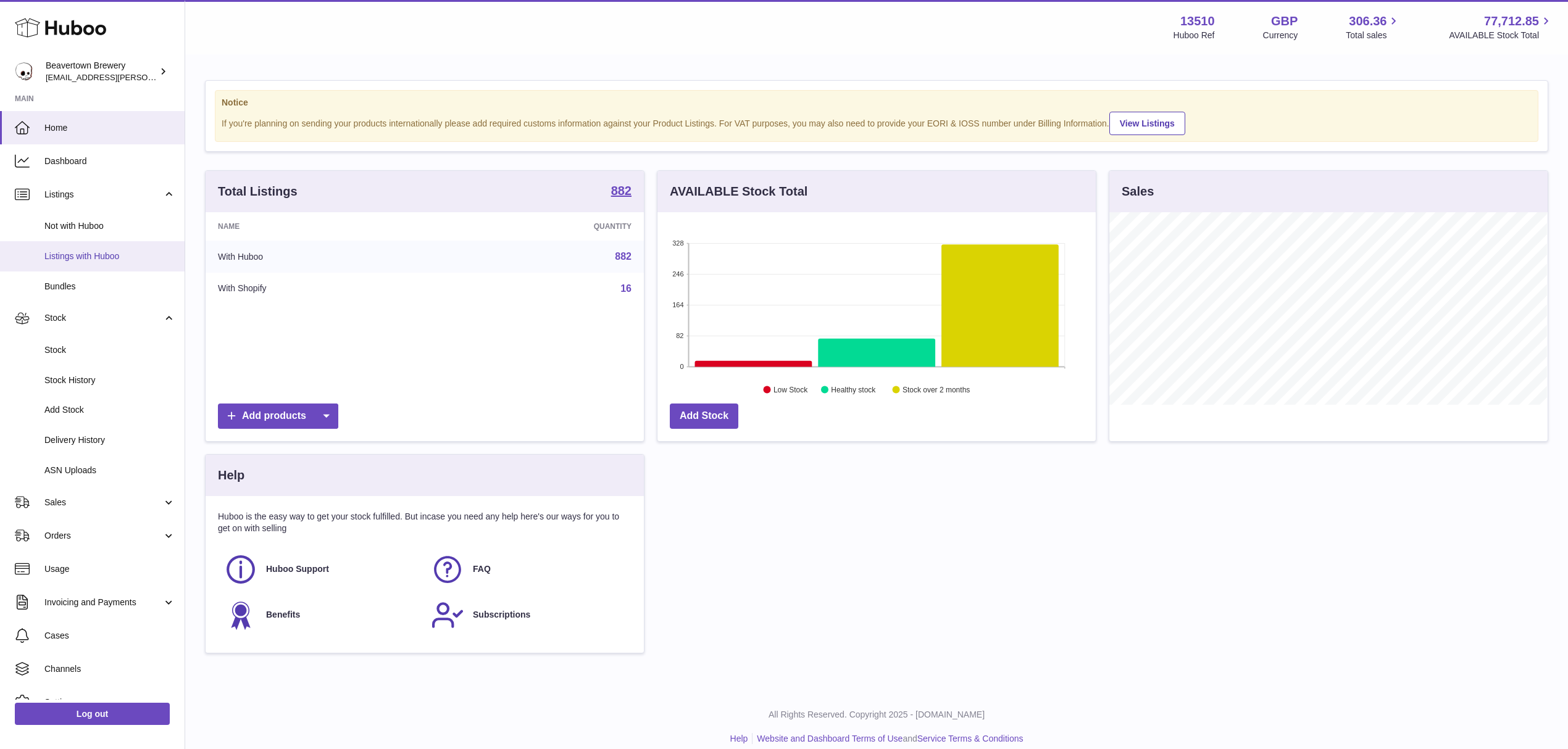
click at [98, 250] on span "Listings with Huboo" at bounding box center [110, 256] width 131 height 11
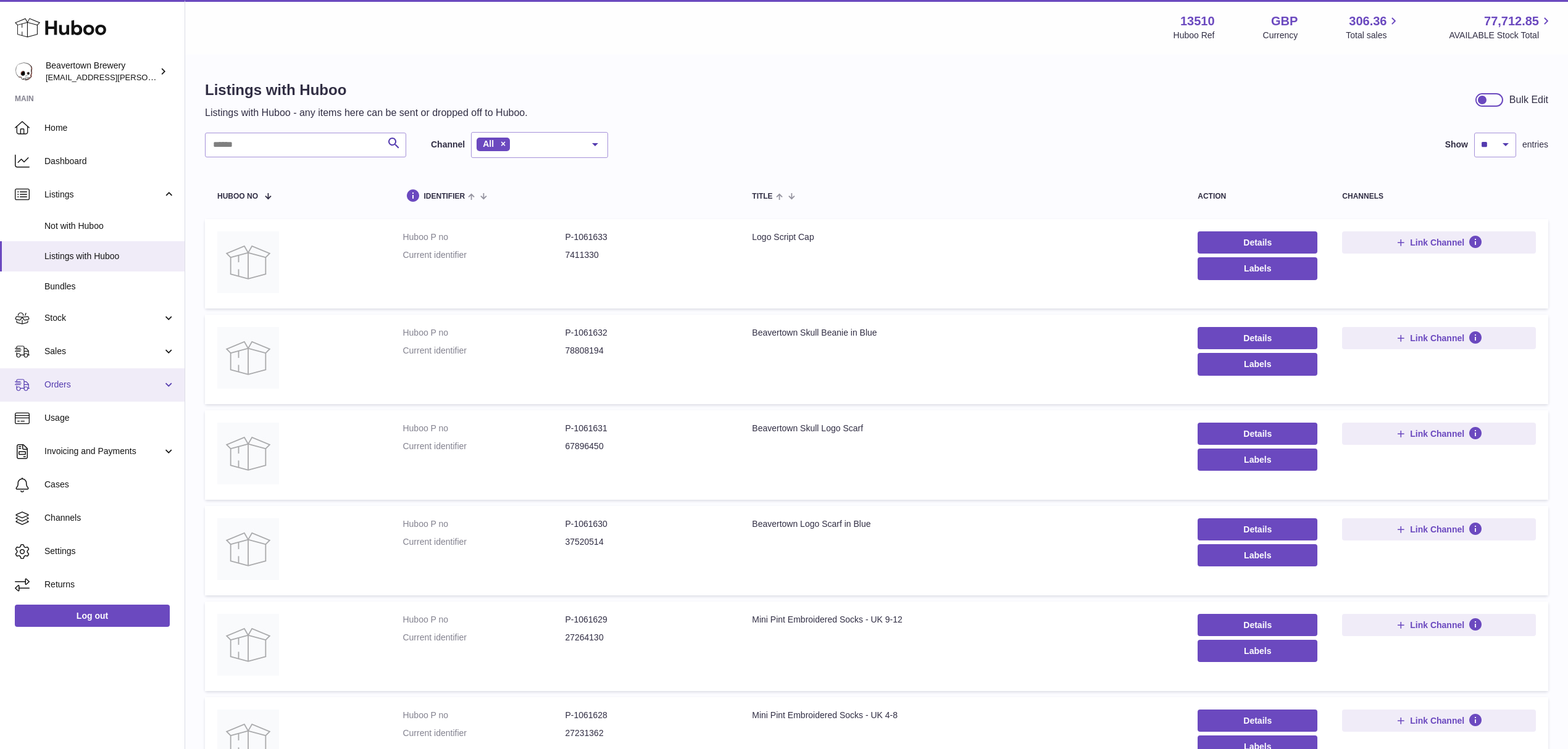
click at [119, 380] on span "Orders" at bounding box center [104, 384] width 118 height 11
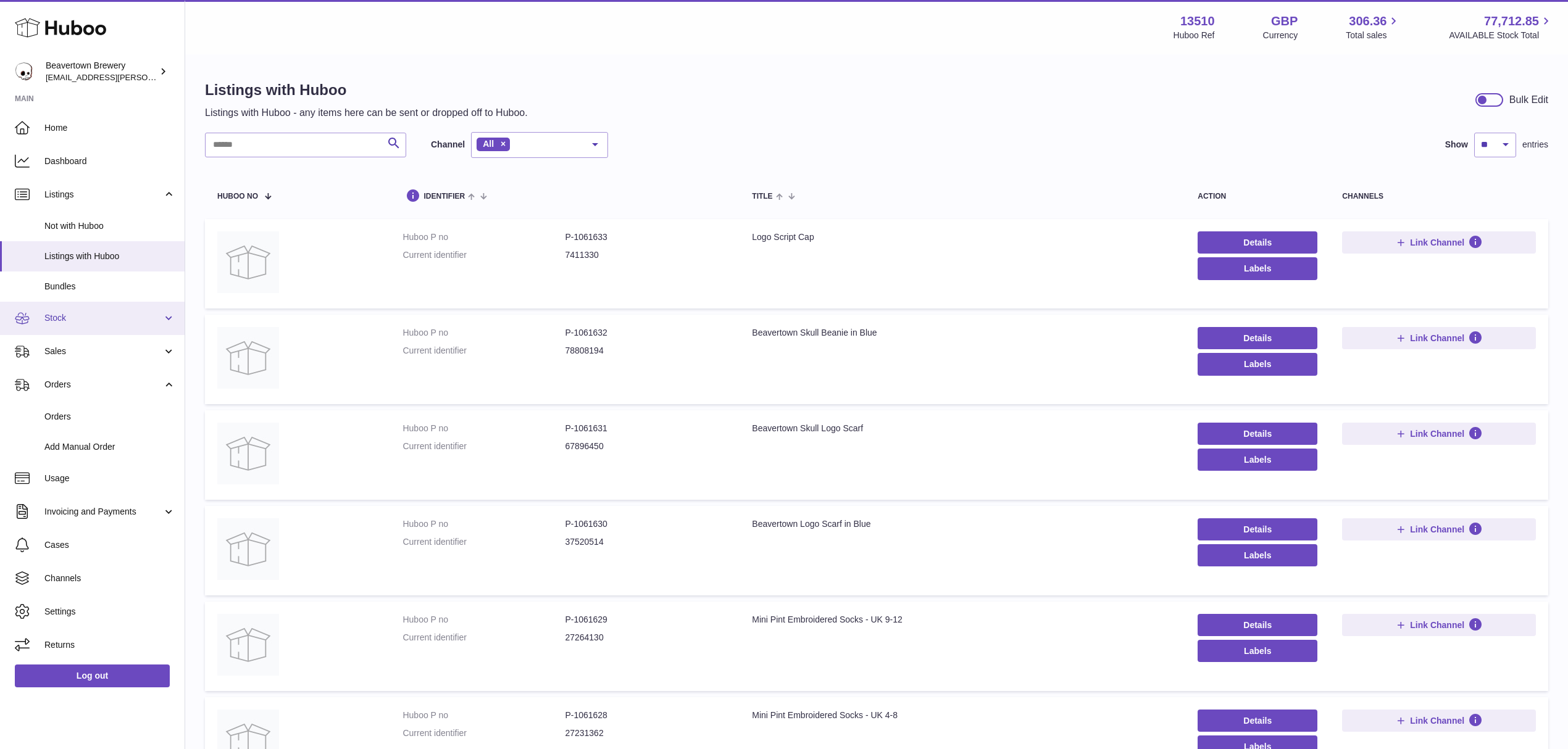
click at [65, 316] on span "Stock" at bounding box center [104, 318] width 118 height 11
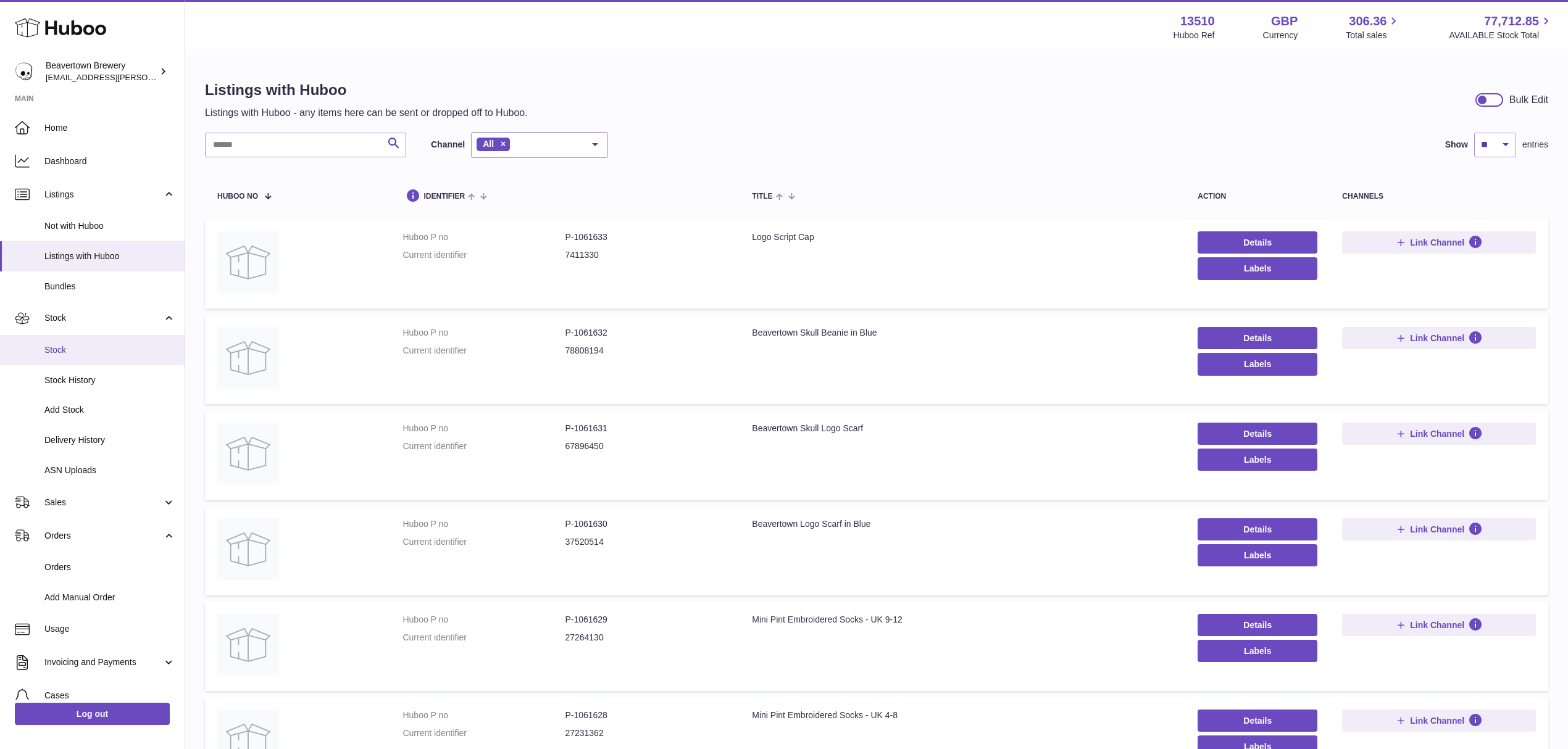
click at [62, 354] on span "Stock" at bounding box center [110, 350] width 131 height 11
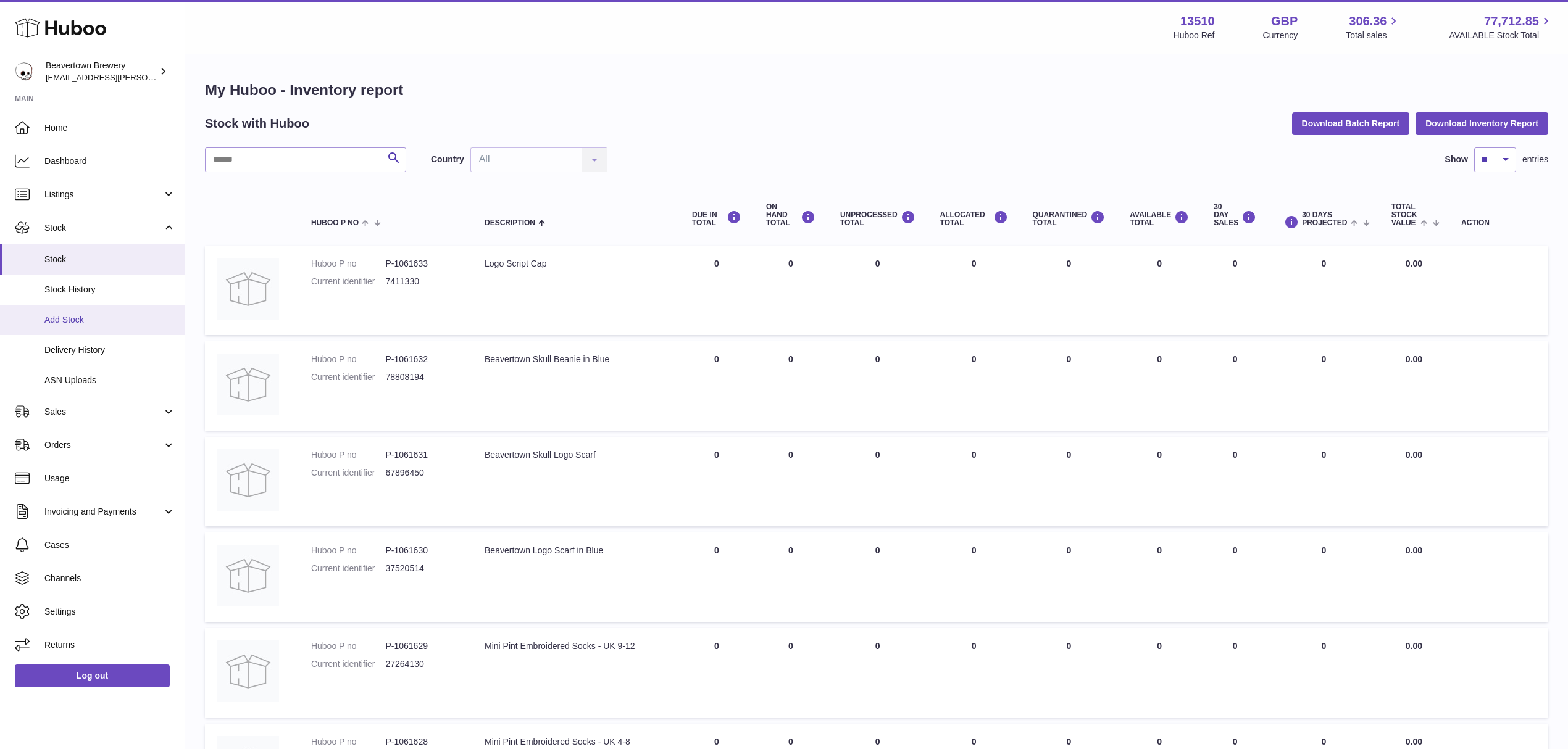
click at [81, 318] on span "Add Stock" at bounding box center [110, 320] width 131 height 11
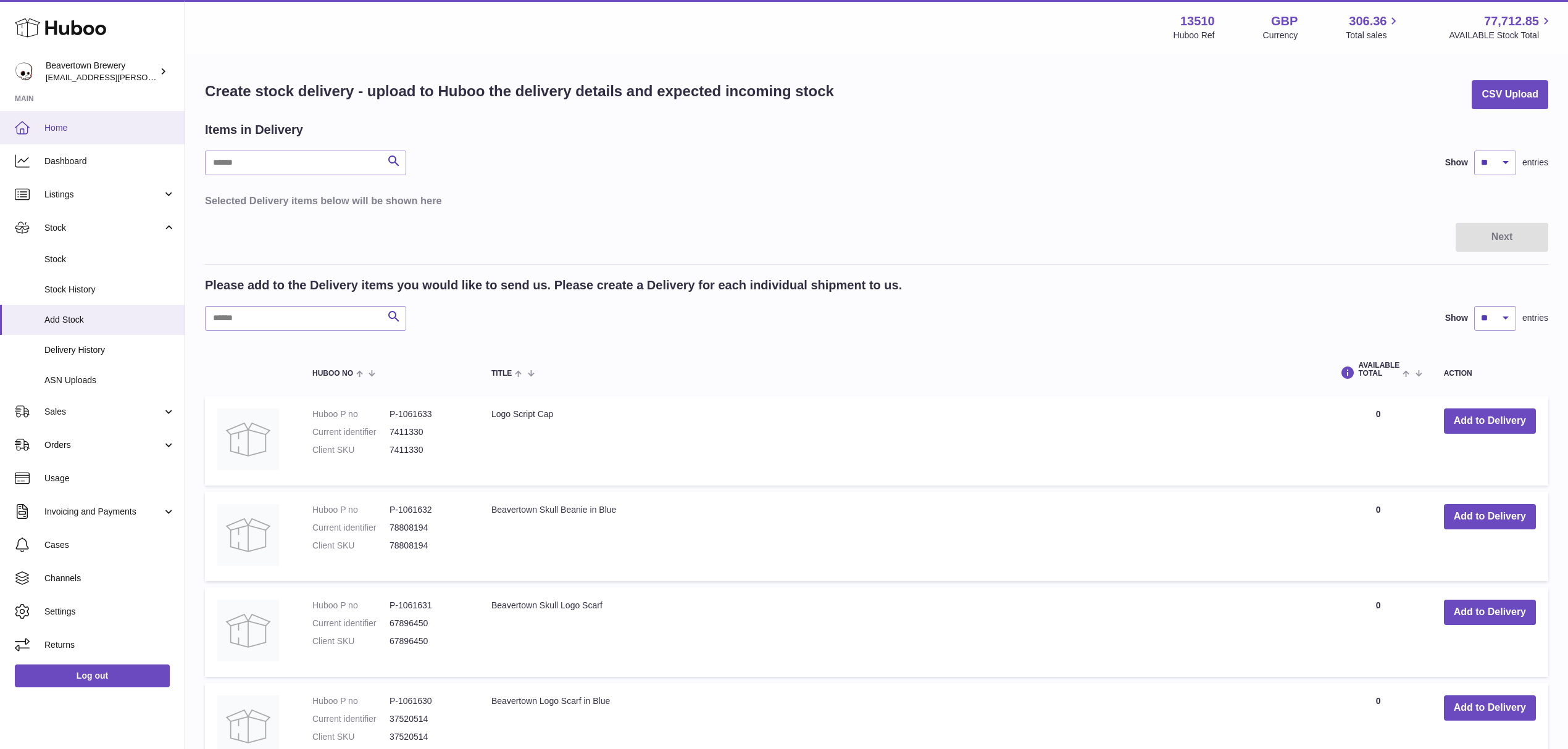
click at [69, 132] on span "Home" at bounding box center [110, 128] width 131 height 11
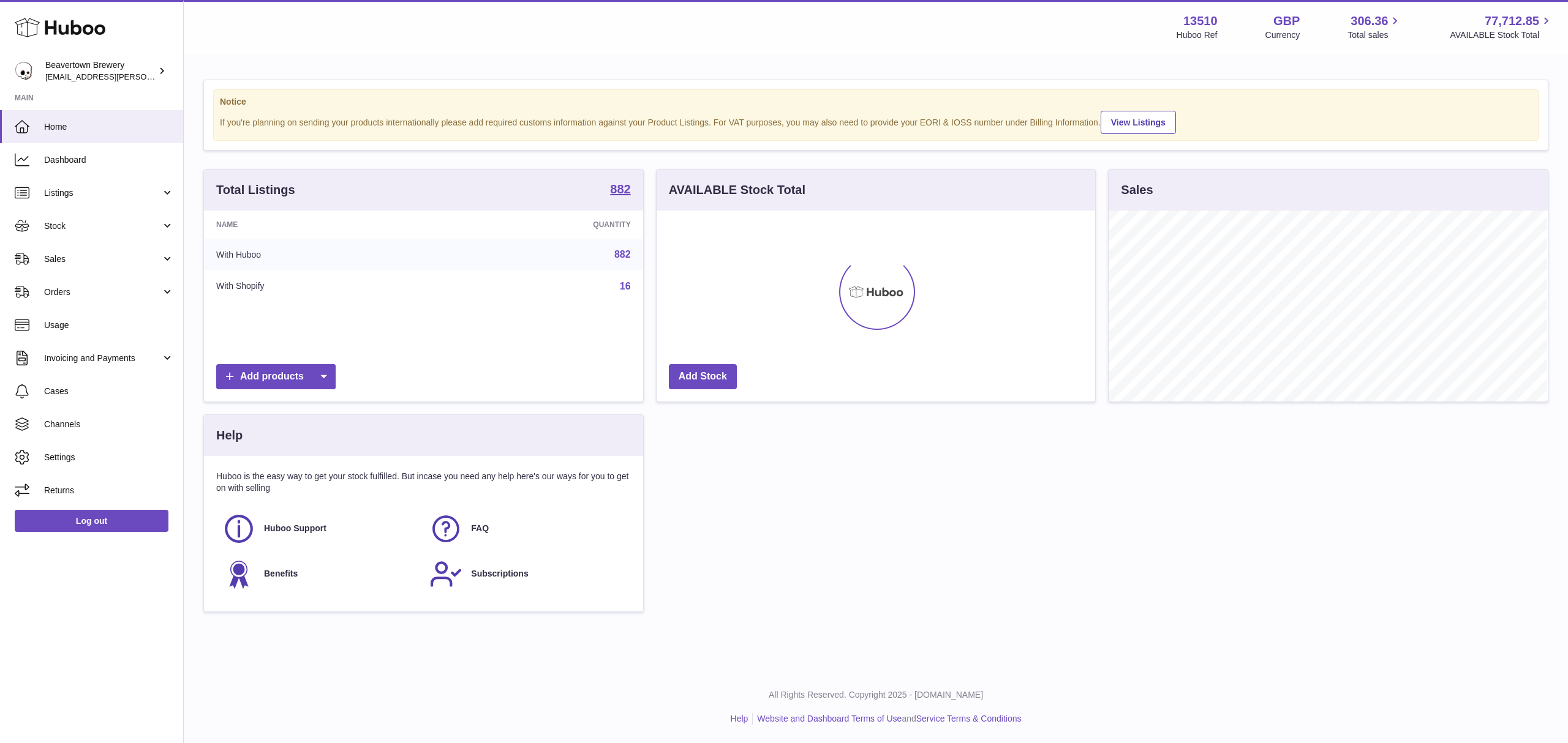
scroll to position [191, 439]
click at [257, 371] on link "Add products" at bounding box center [276, 377] width 119 height 25
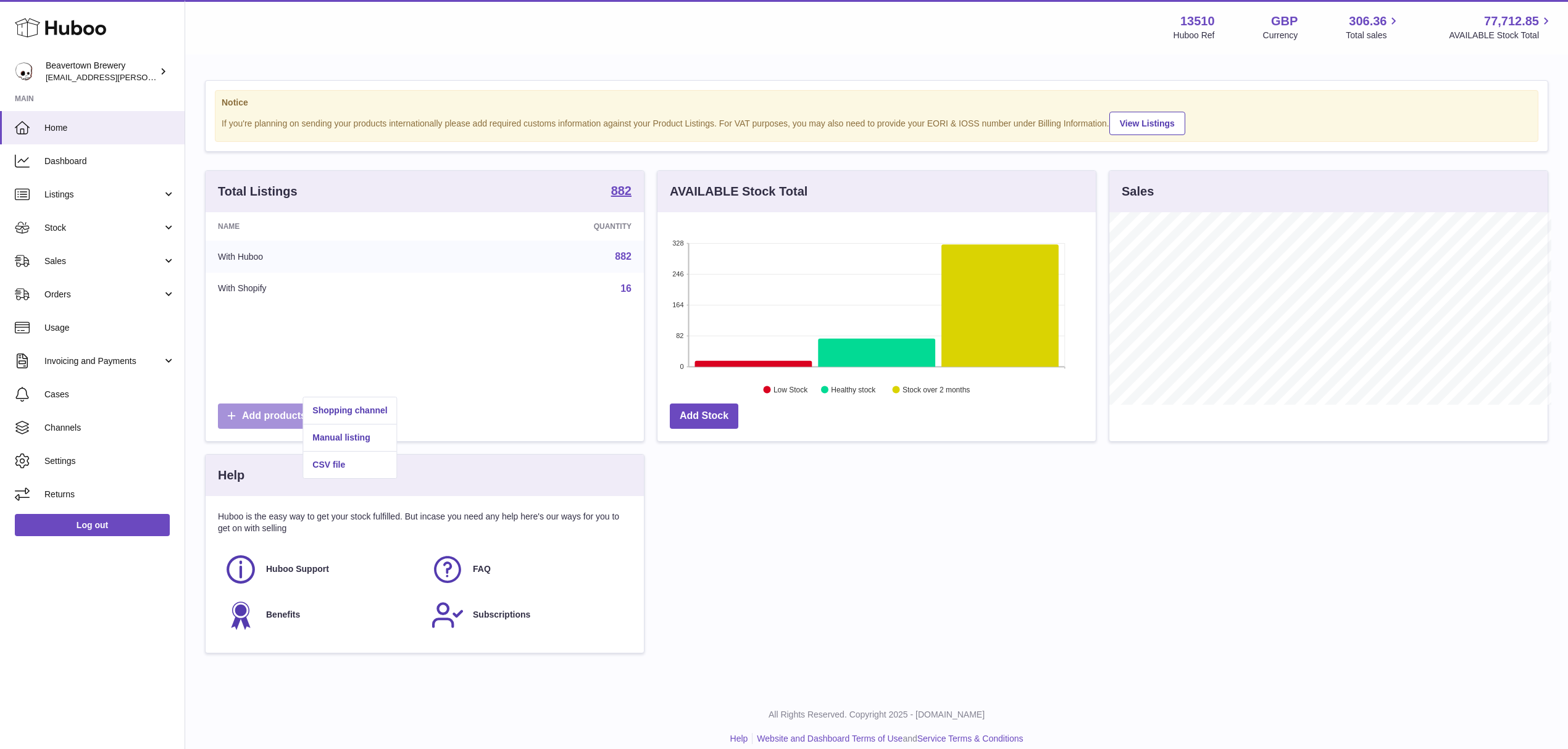
scroll to position [616968, 616768]
click at [358, 413] on link "Shopping channel" at bounding box center [349, 411] width 93 height 27
click at [368, 413] on link "Shopping channel" at bounding box center [349, 411] width 93 height 27
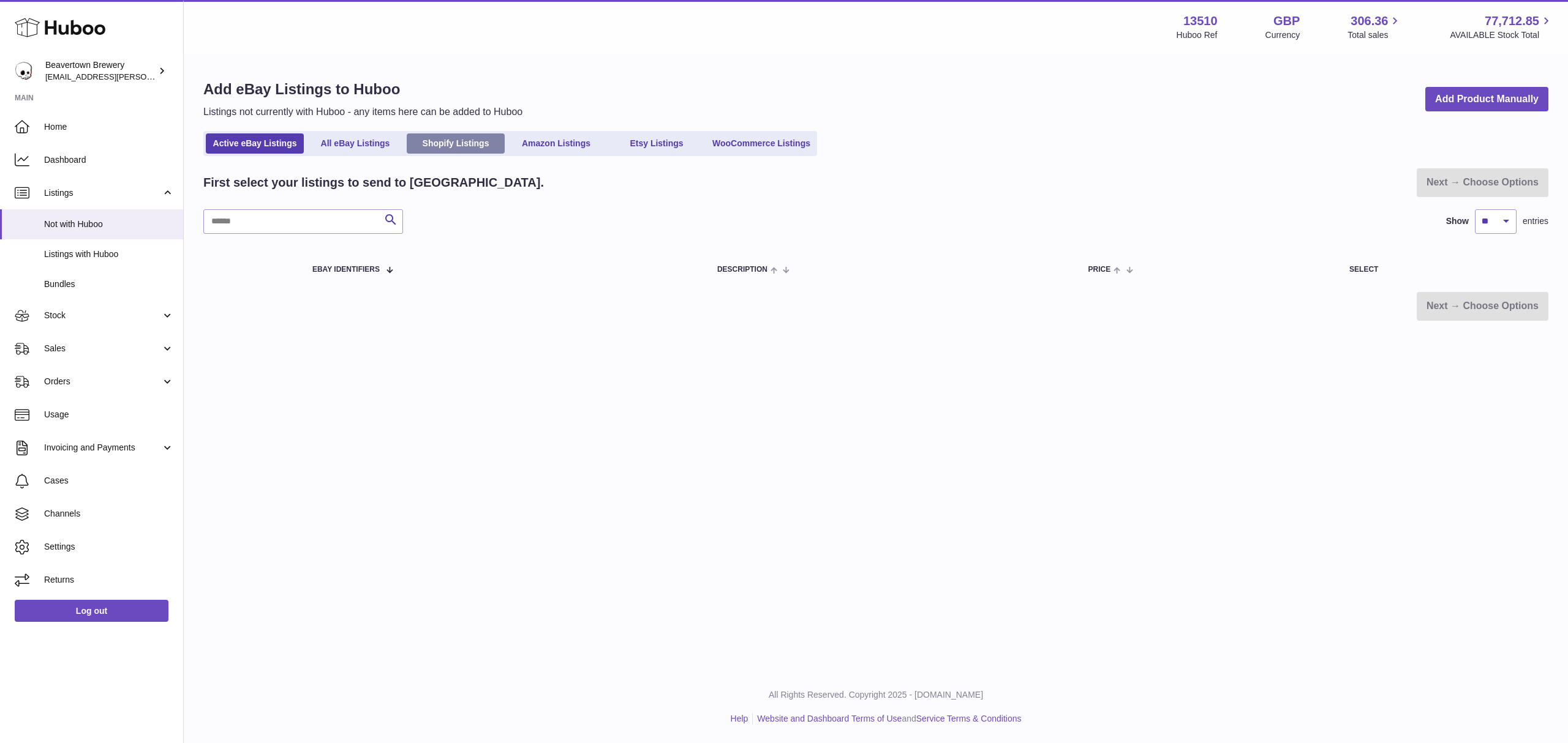
click at [460, 139] on link "Shopify Listings" at bounding box center [455, 144] width 98 height 20
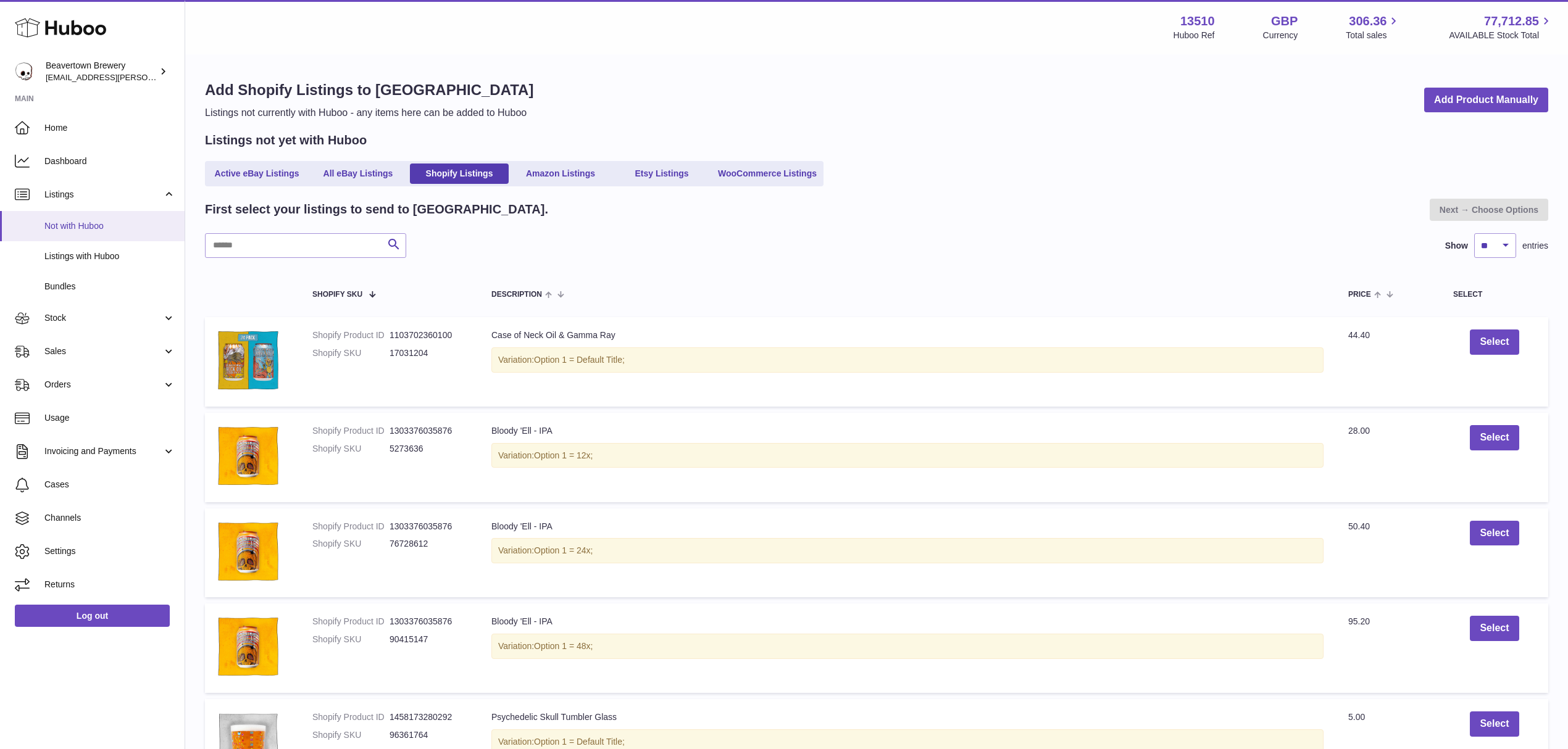
click at [84, 225] on span "Not with Huboo" at bounding box center [110, 226] width 131 height 11
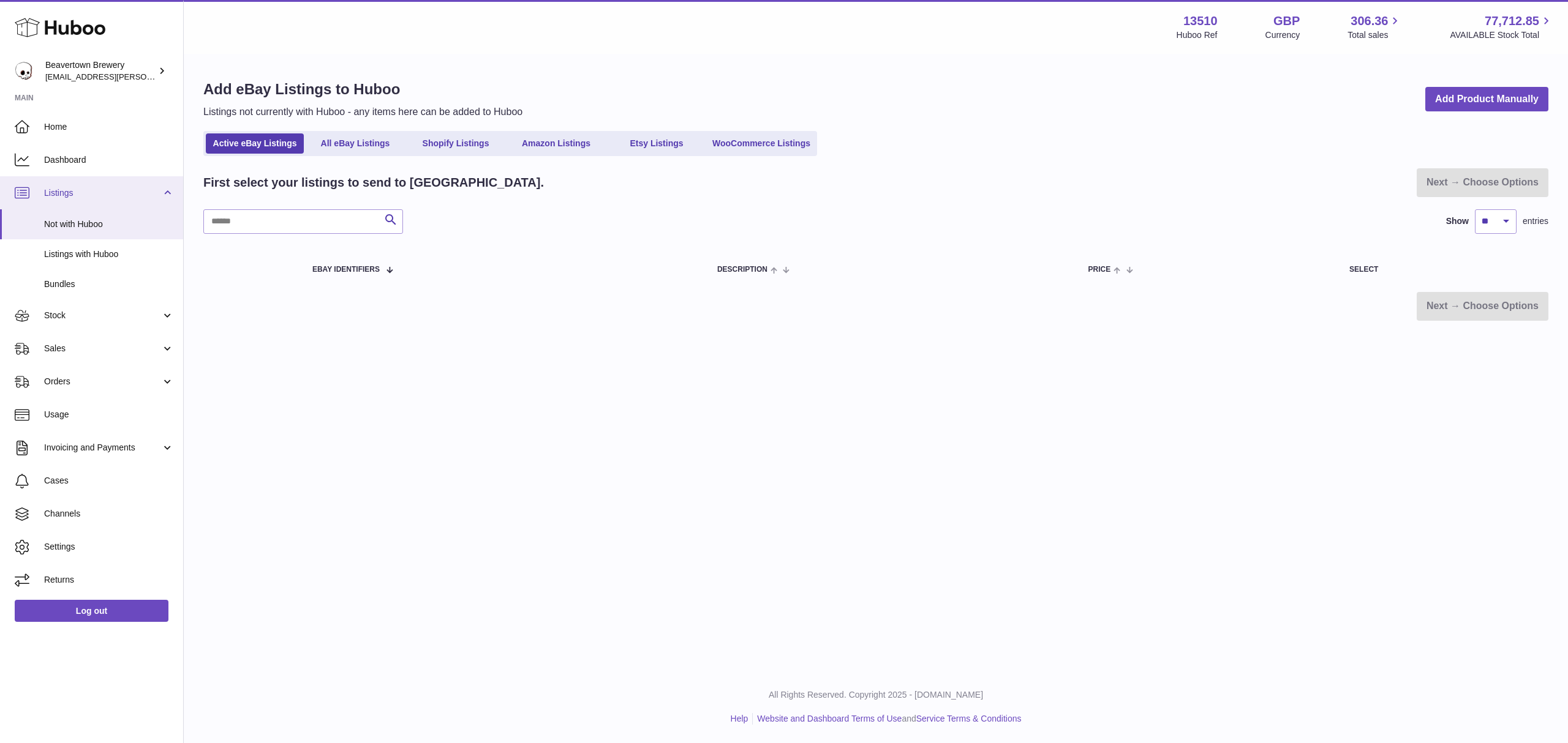
click at [69, 200] on link "Listings" at bounding box center [91, 193] width 183 height 33
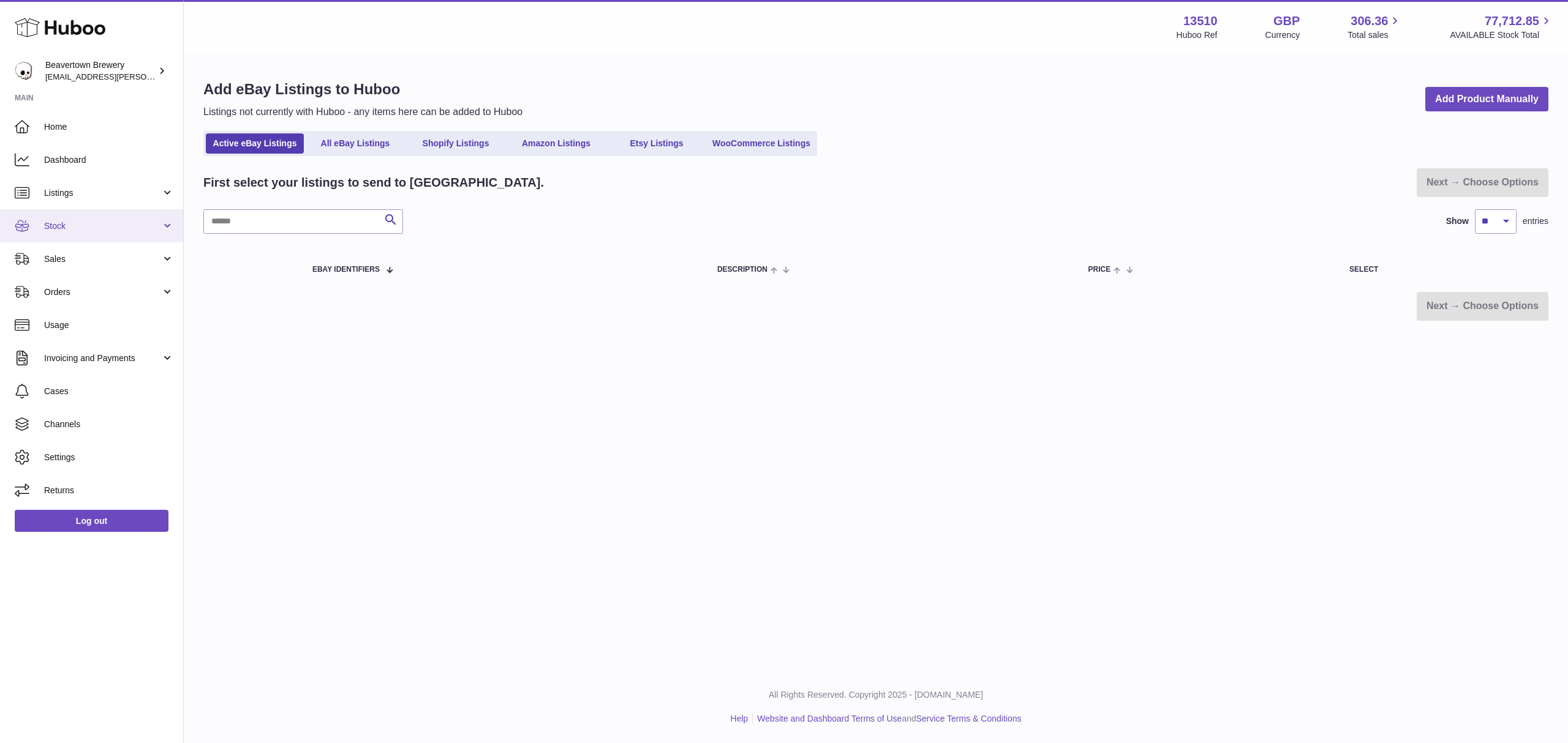
click at [62, 234] on link "Stock" at bounding box center [91, 226] width 183 height 33
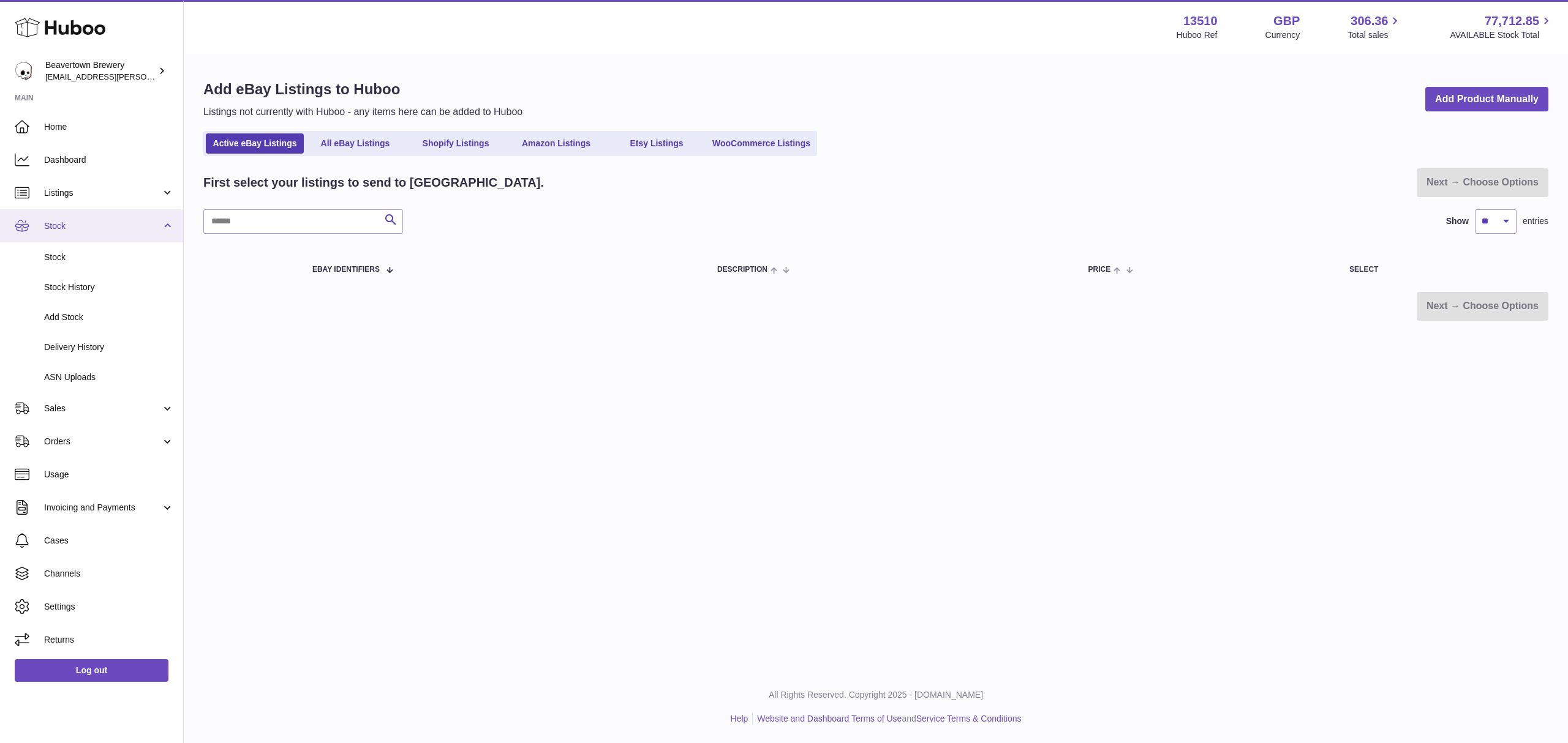
click at [66, 214] on link "Stock" at bounding box center [91, 226] width 183 height 33
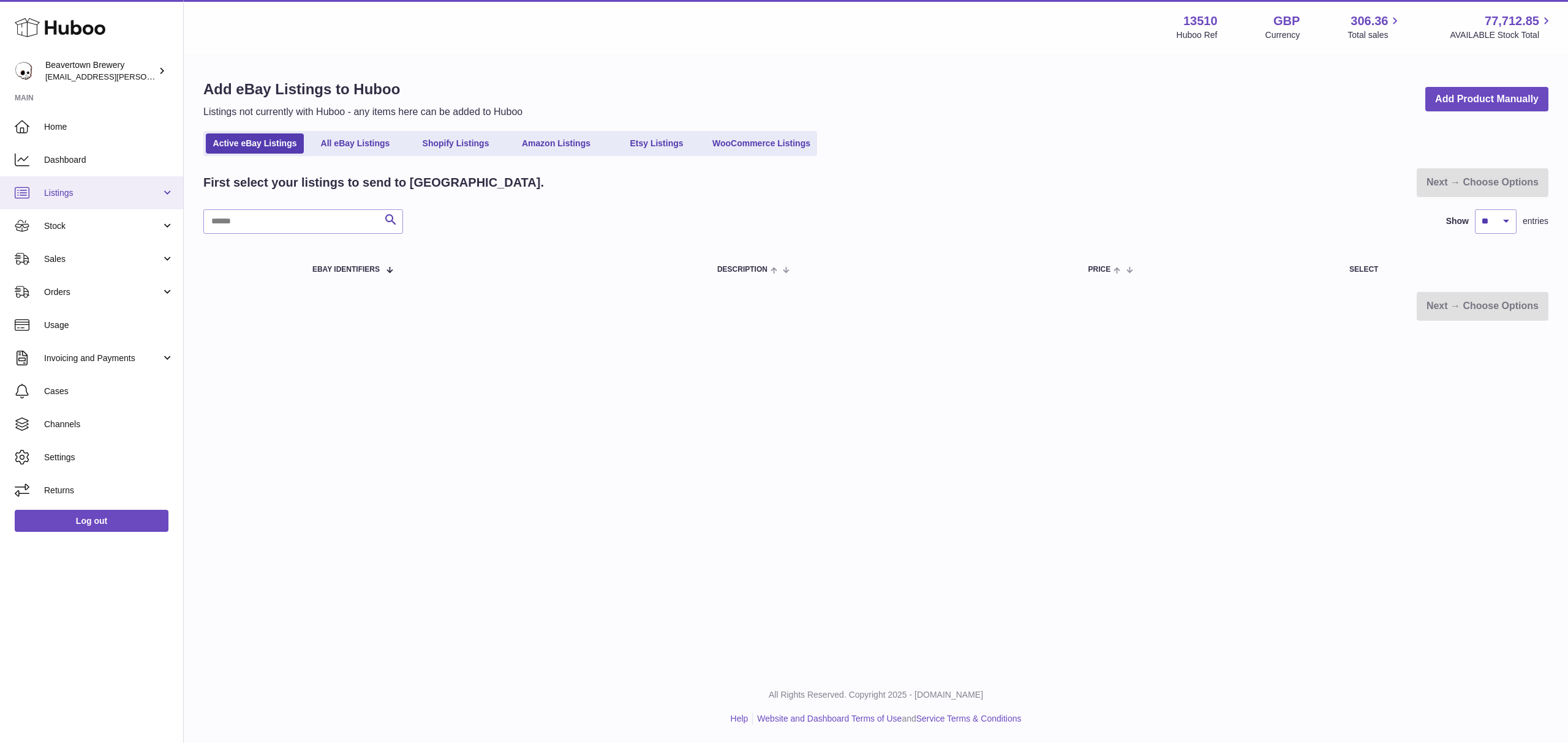
click at [69, 202] on link "Listings" at bounding box center [91, 193] width 183 height 33
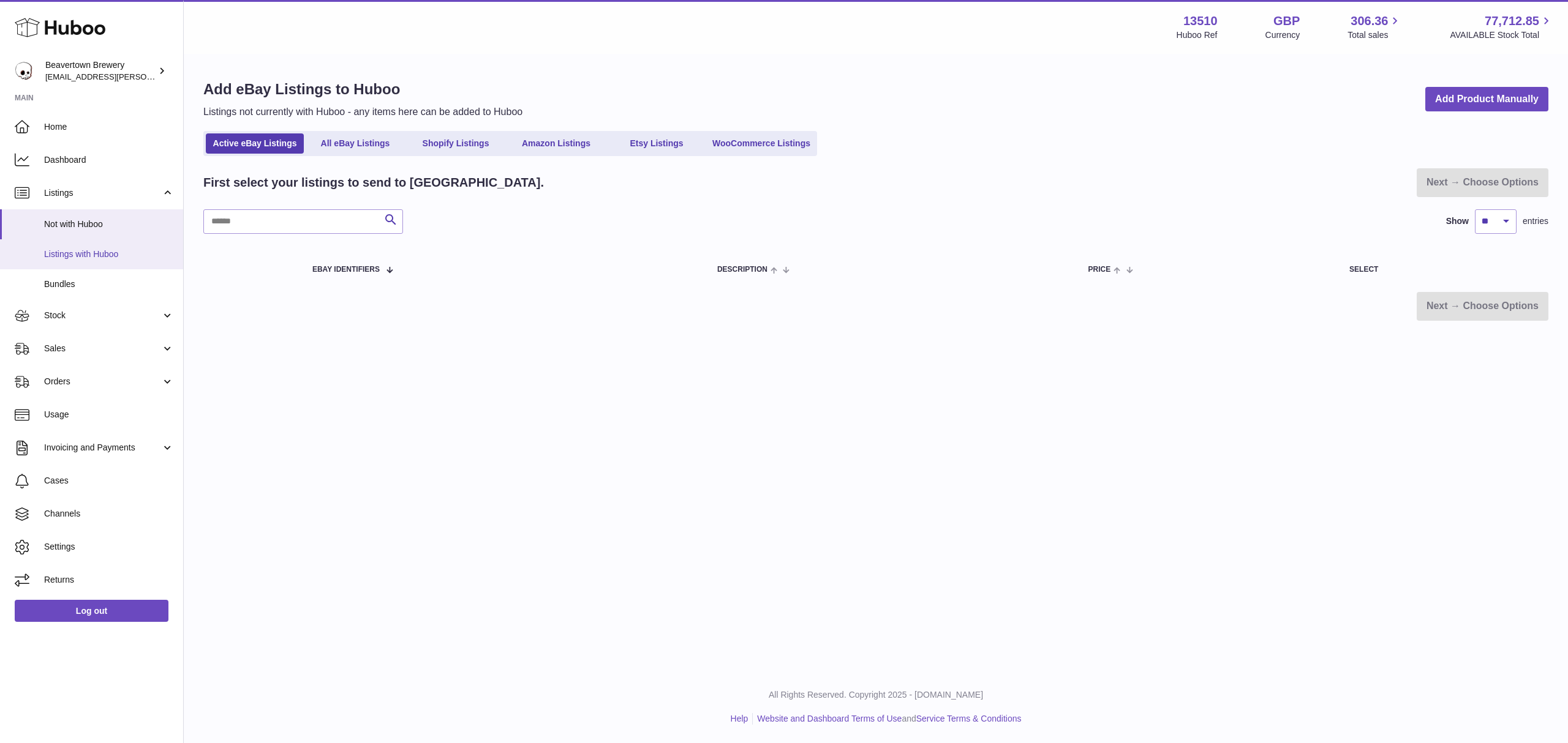
click at [67, 248] on span "Listings with Huboo" at bounding box center [109, 254] width 130 height 11
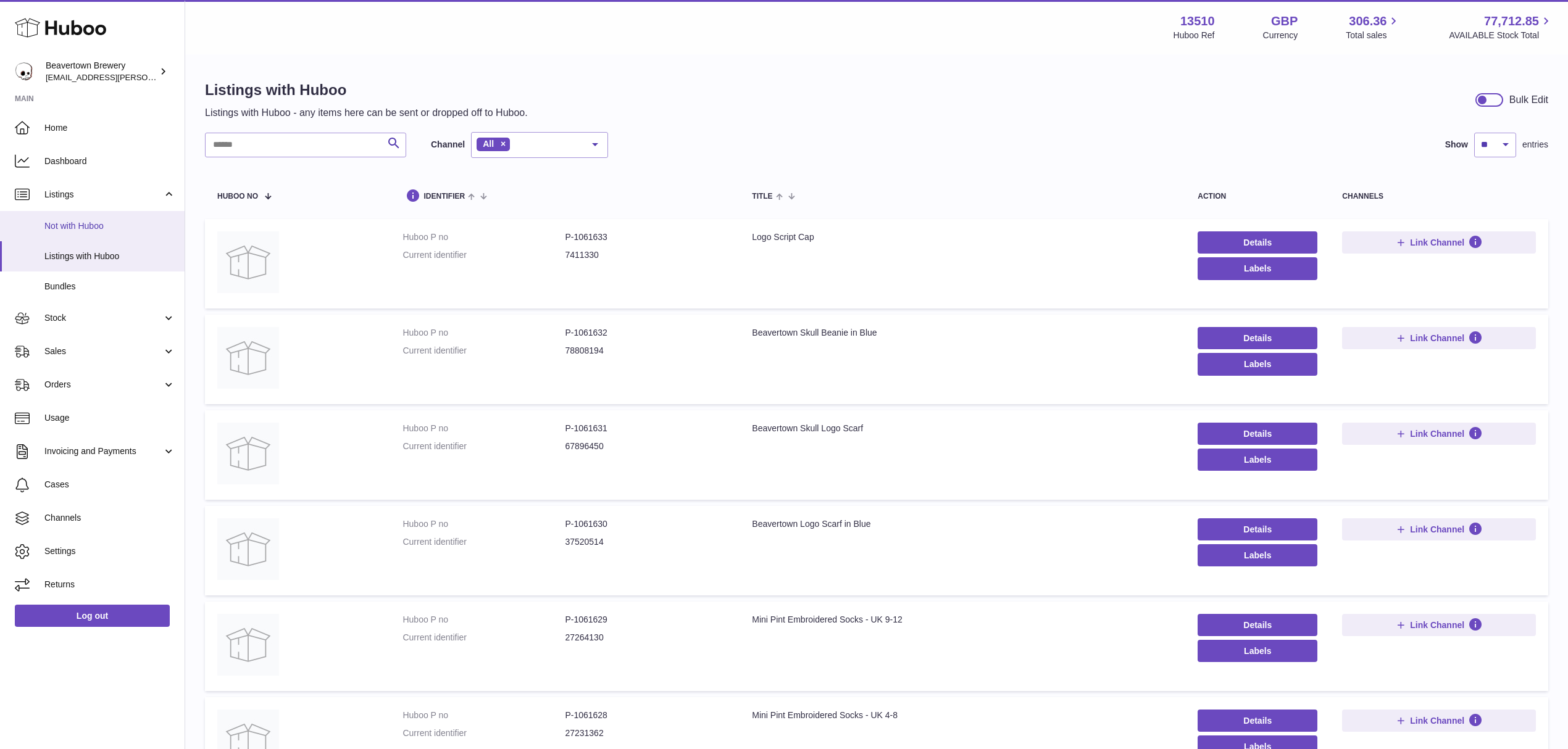
click at [62, 226] on span "Not with Huboo" at bounding box center [110, 226] width 131 height 11
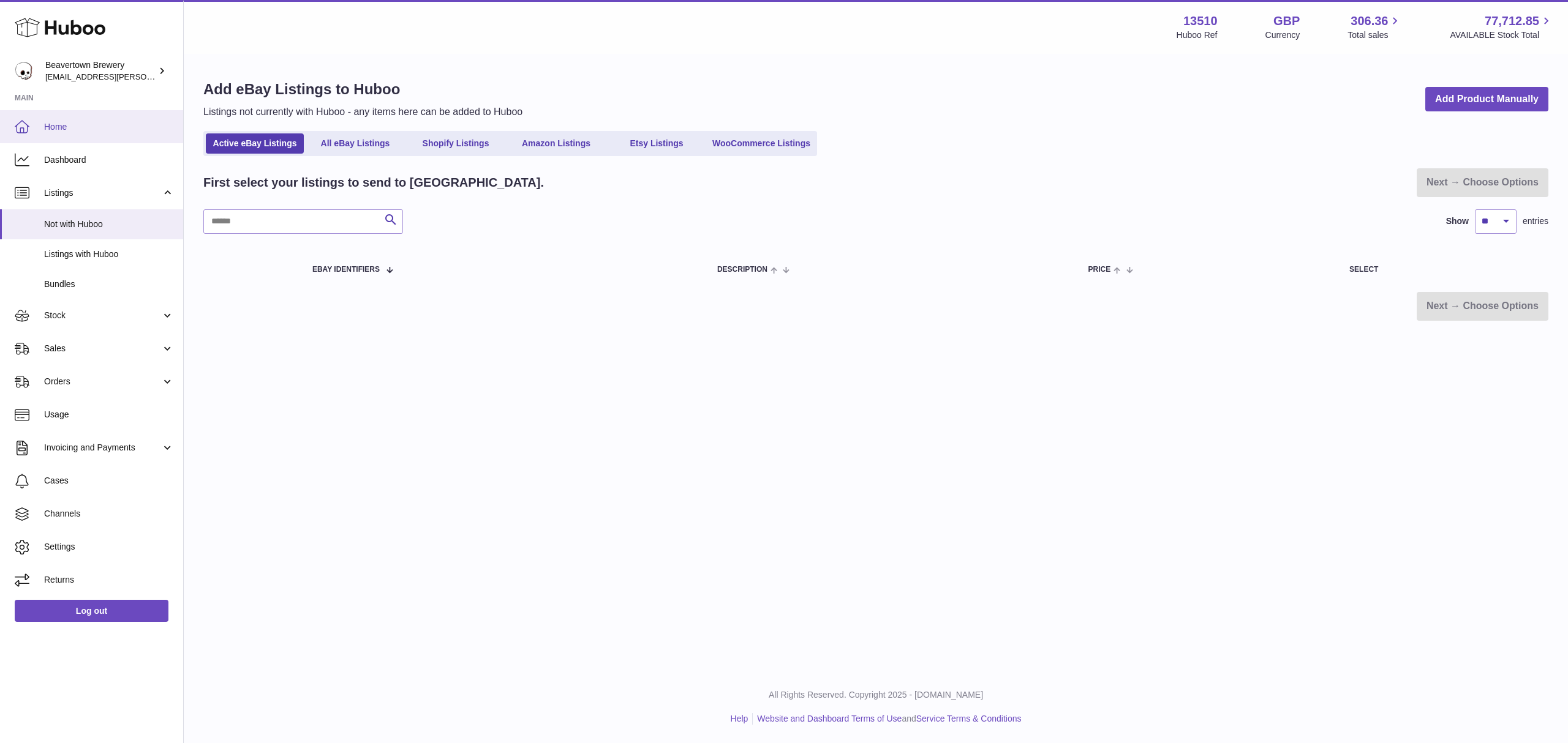
click at [84, 132] on span "Home" at bounding box center [109, 127] width 130 height 11
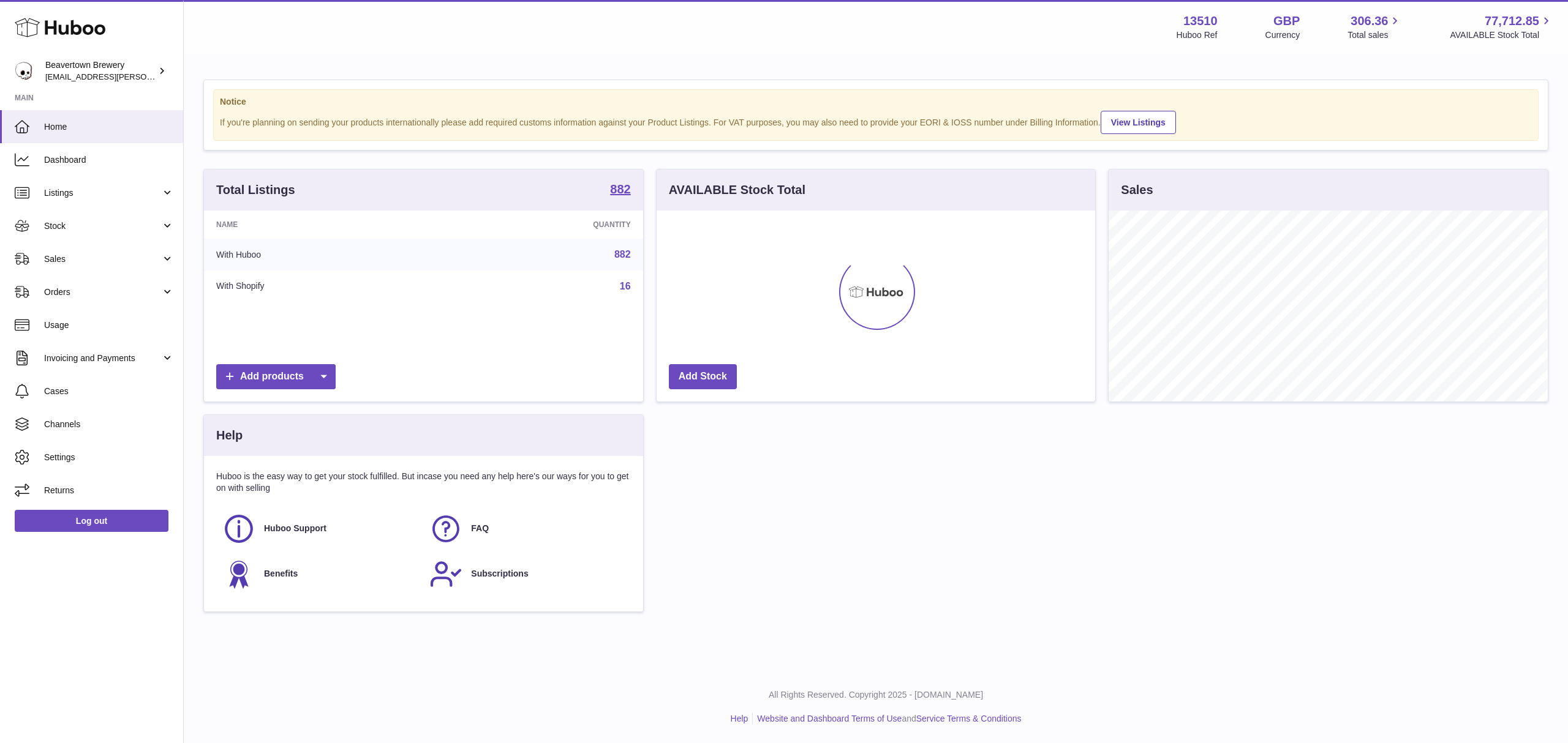
scroll to position [612025, 612053]
click at [330, 371] on icon at bounding box center [323, 377] width 25 height 25
click at [339, 459] on link "CSV file" at bounding box center [347, 461] width 93 height 26
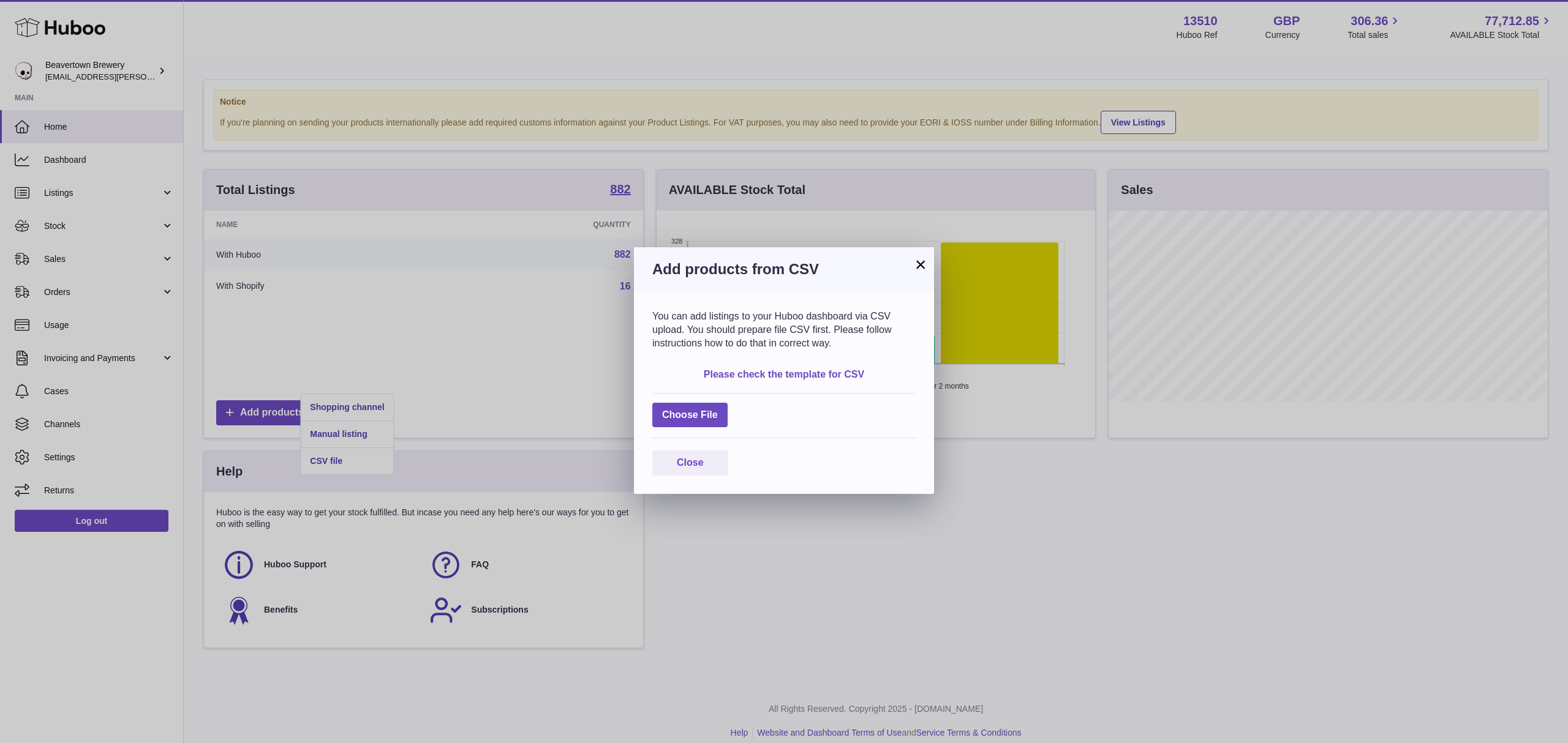
click at [758, 374] on link "Please check the template for CSV" at bounding box center [784, 374] width 161 height 11
